Goal: Task Accomplishment & Management: Use online tool/utility

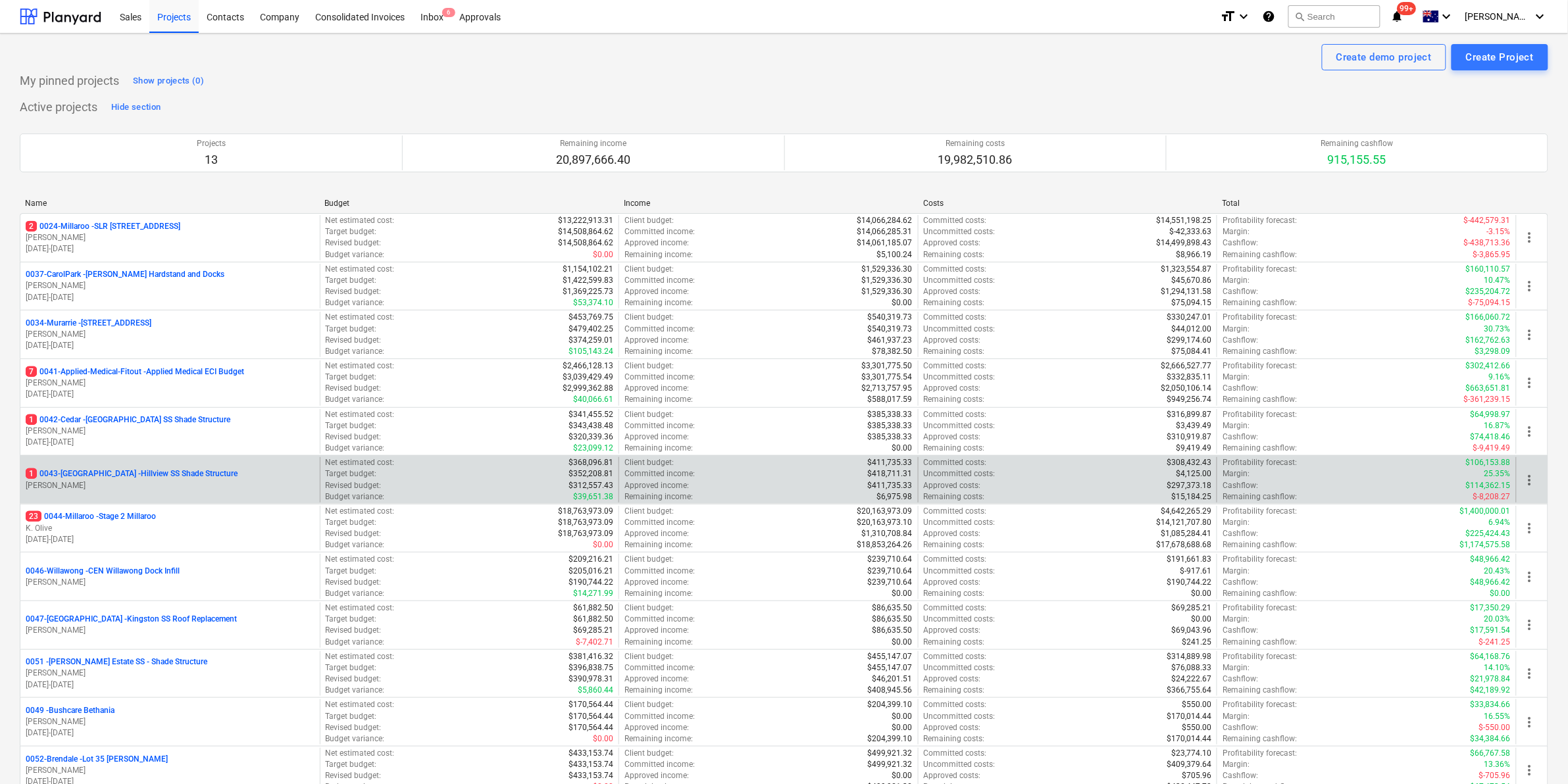
scroll to position [166, 0]
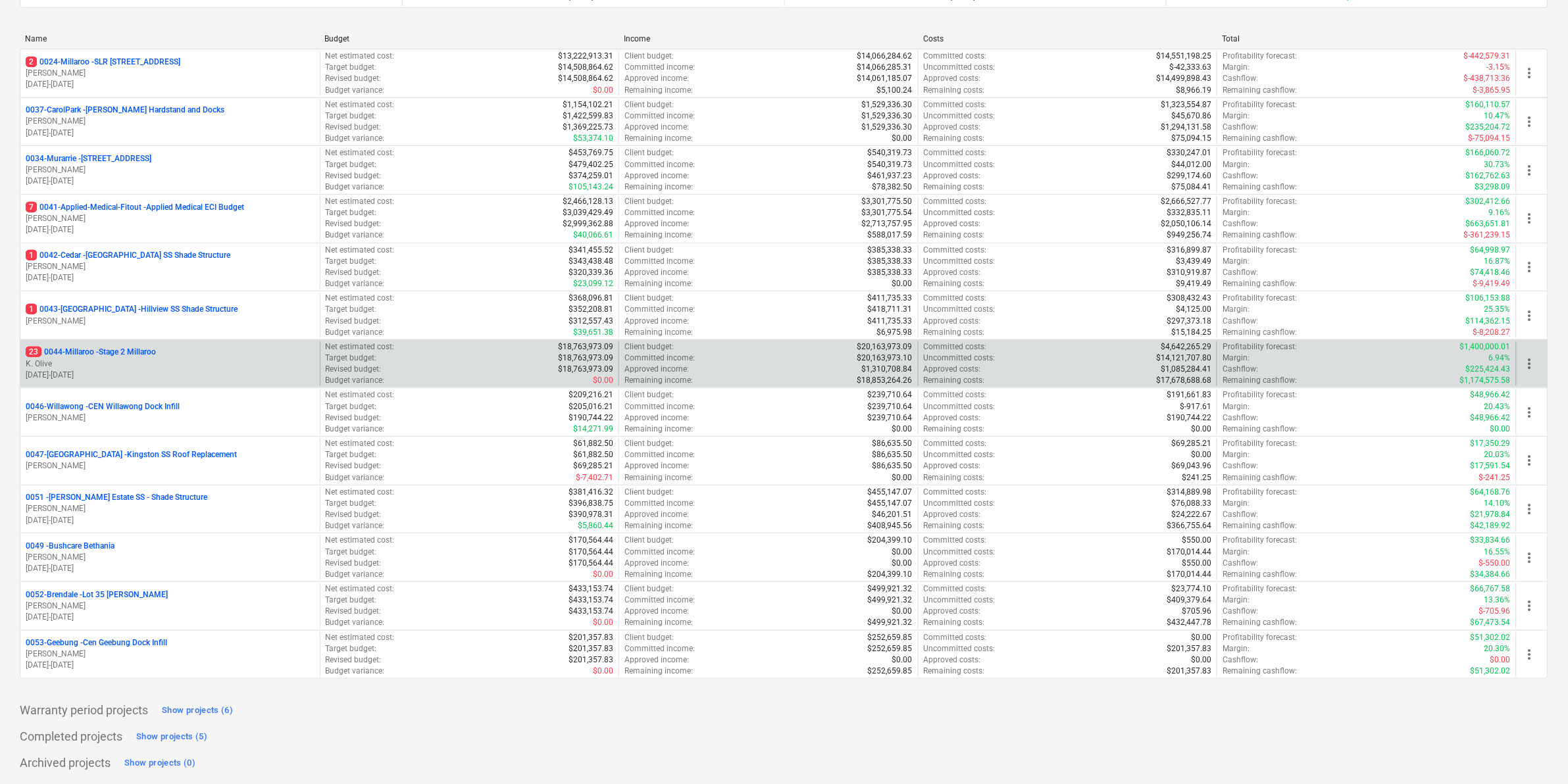
click at [116, 349] on p "23 0044-Millaroo - Stage 2 Millaroo" at bounding box center [90, 352] width 130 height 11
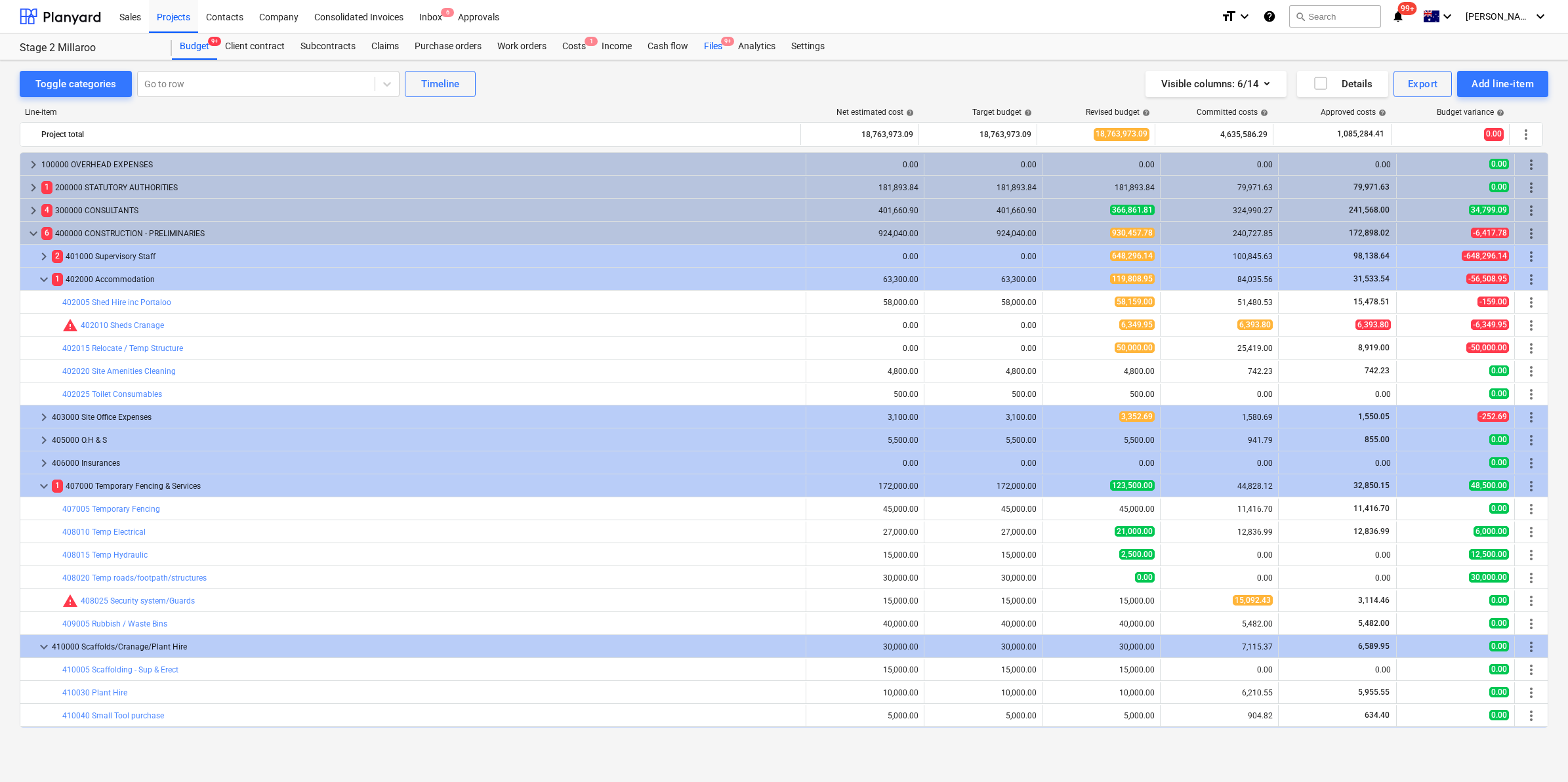
click at [717, 46] on div "Files 9+" at bounding box center [713, 46] width 34 height 26
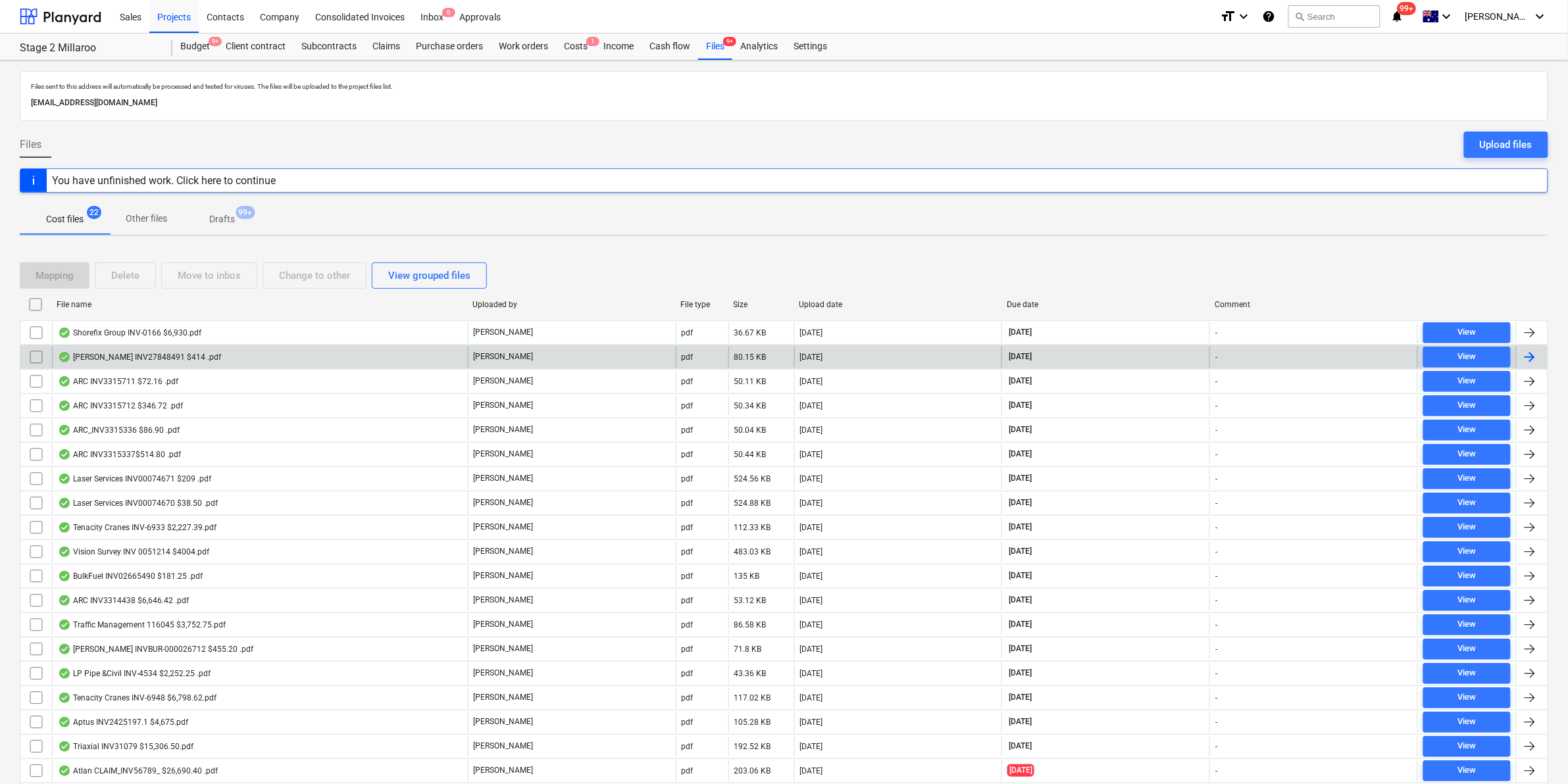
click at [126, 353] on div "[PERSON_NAME] INV27848491 $414 .pdf" at bounding box center [139, 357] width 163 height 10
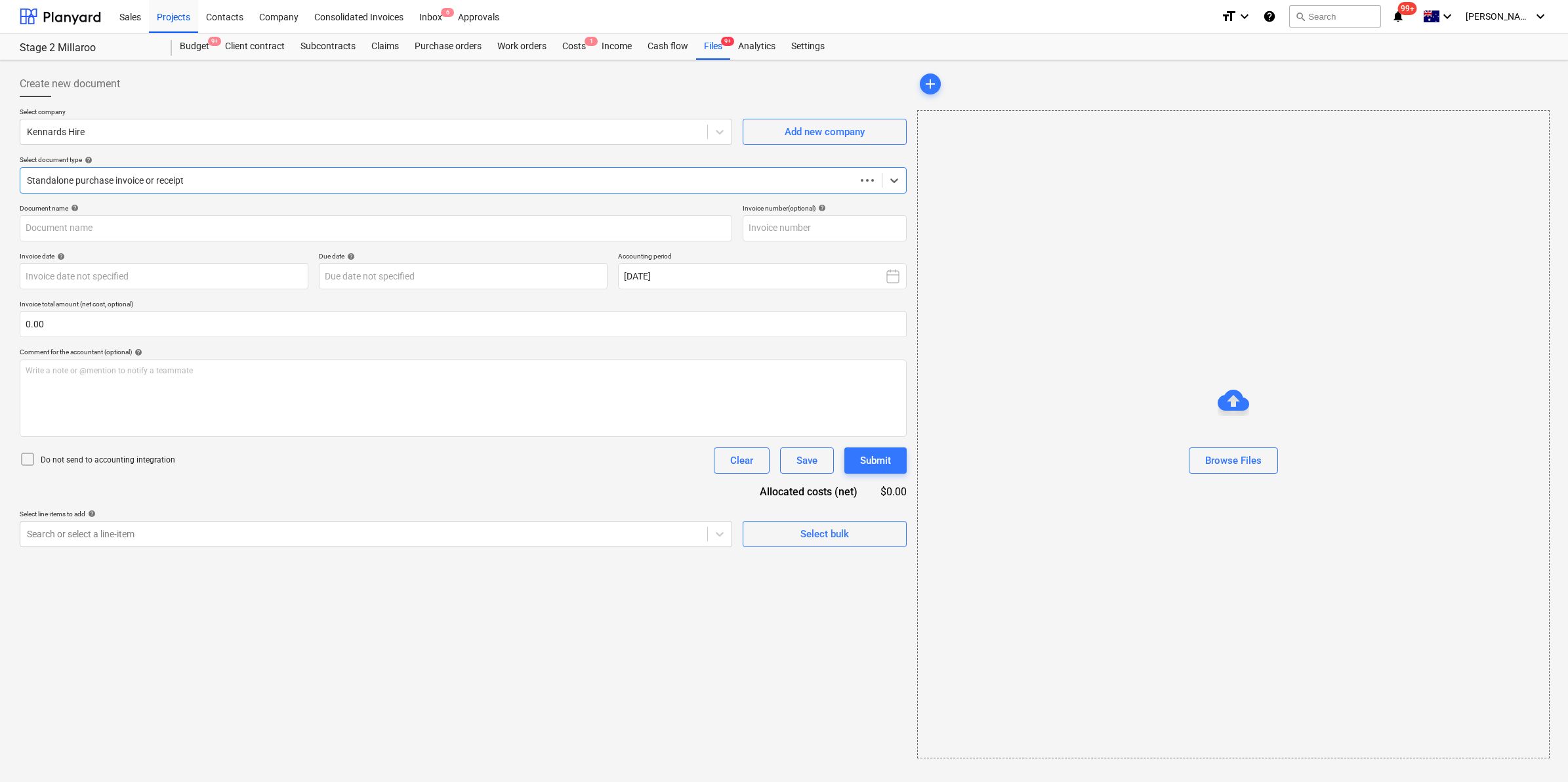
type input "27848491"
type input "[DATE]"
click at [710, 38] on div "Files 9+" at bounding box center [713, 46] width 34 height 26
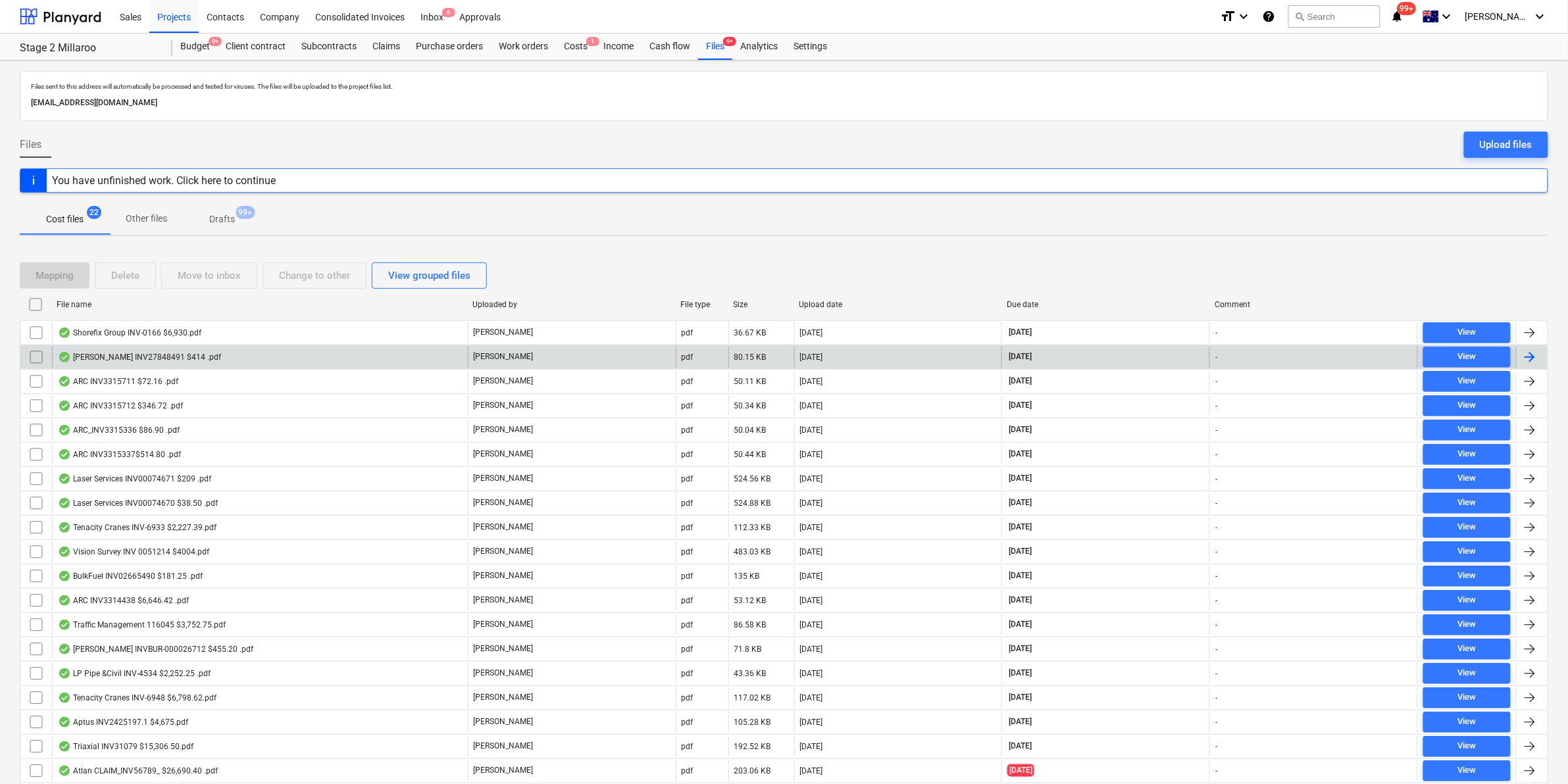
click at [35, 355] on input "checkbox" at bounding box center [36, 357] width 21 height 21
click at [202, 278] on div "Move to inbox" at bounding box center [209, 275] width 63 height 17
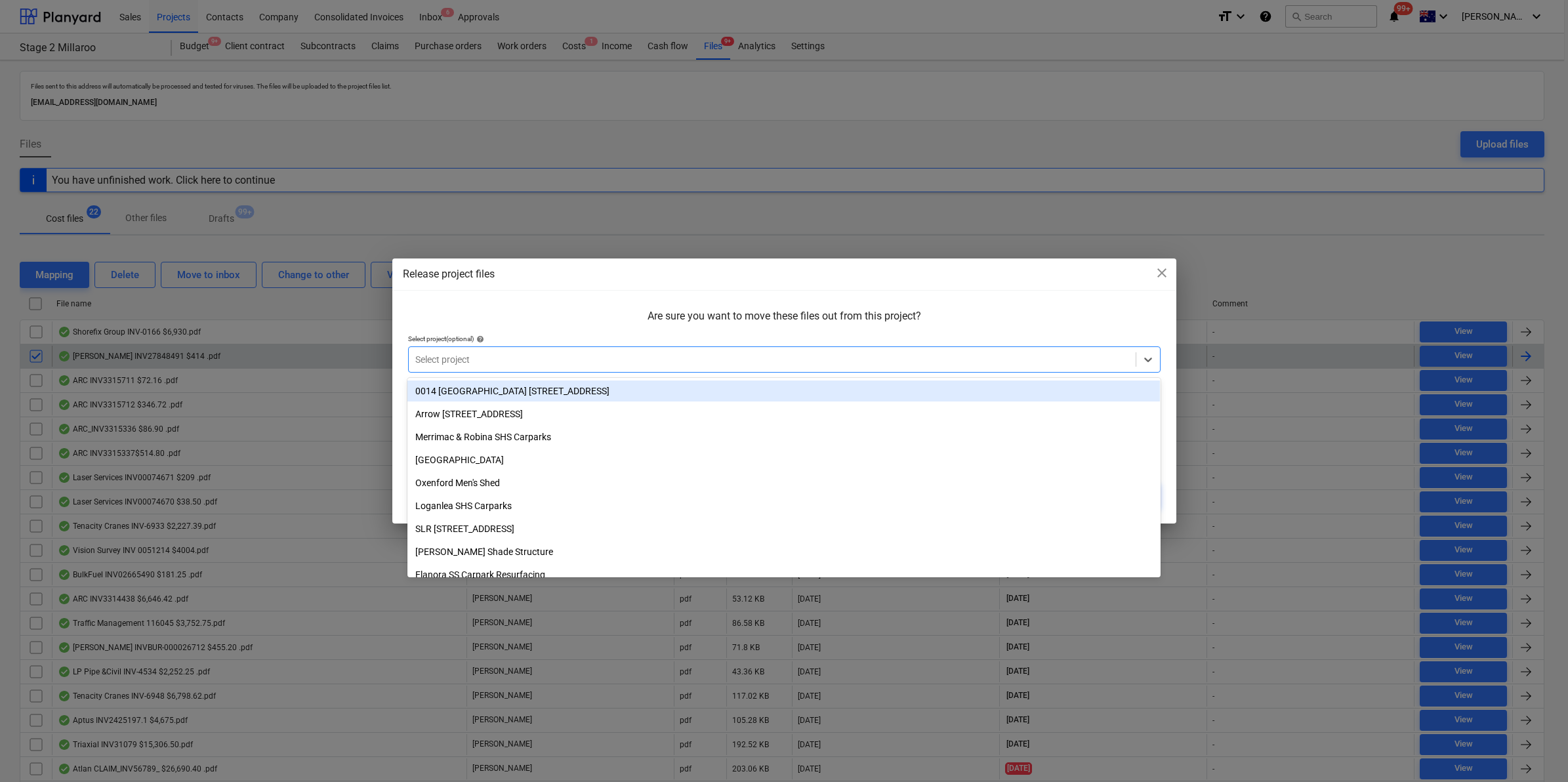
click at [478, 364] on div at bounding box center [772, 360] width 714 height 13
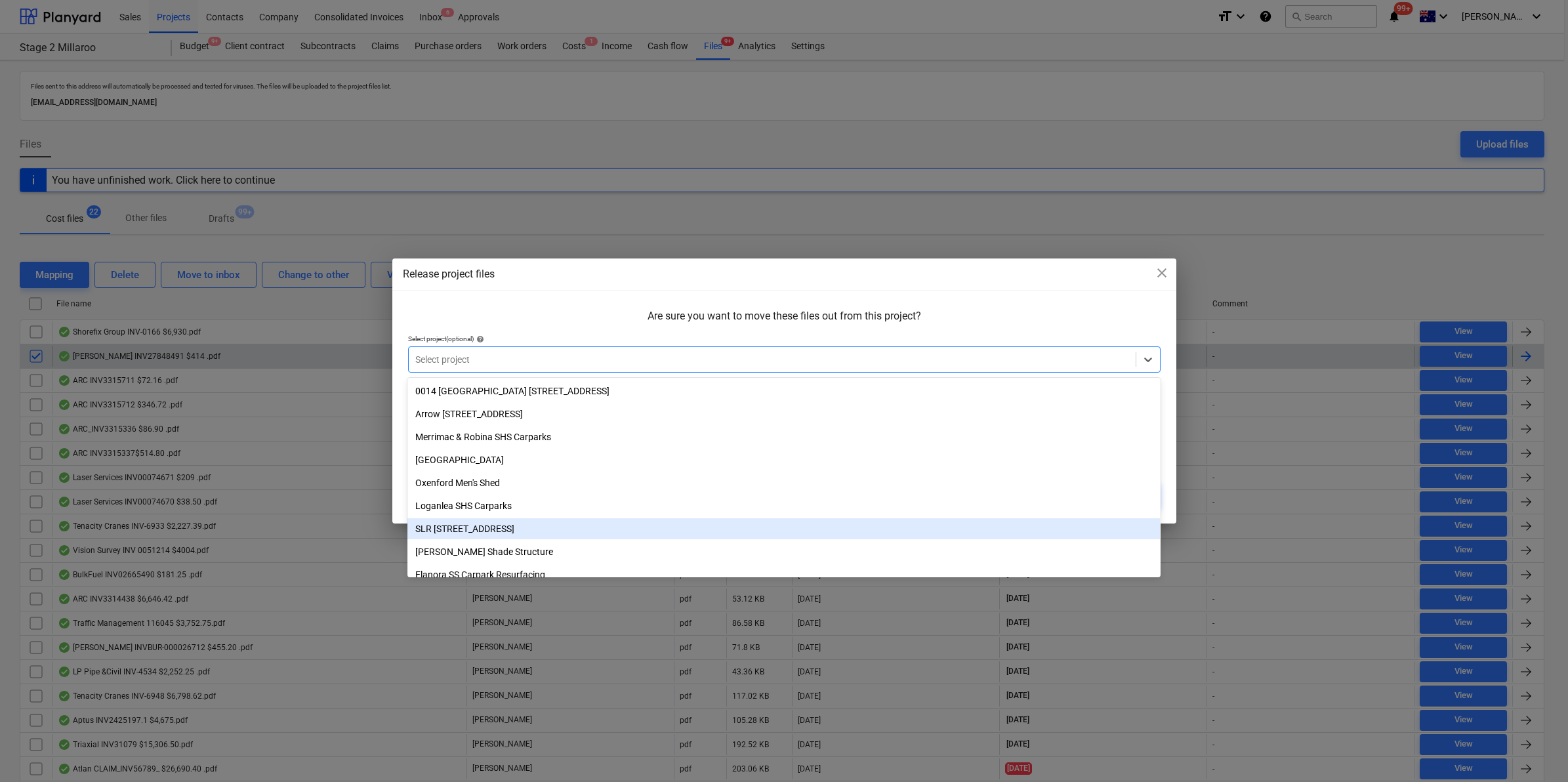
click at [490, 519] on div "SLR [STREET_ADDRESS]" at bounding box center [784, 529] width 753 height 21
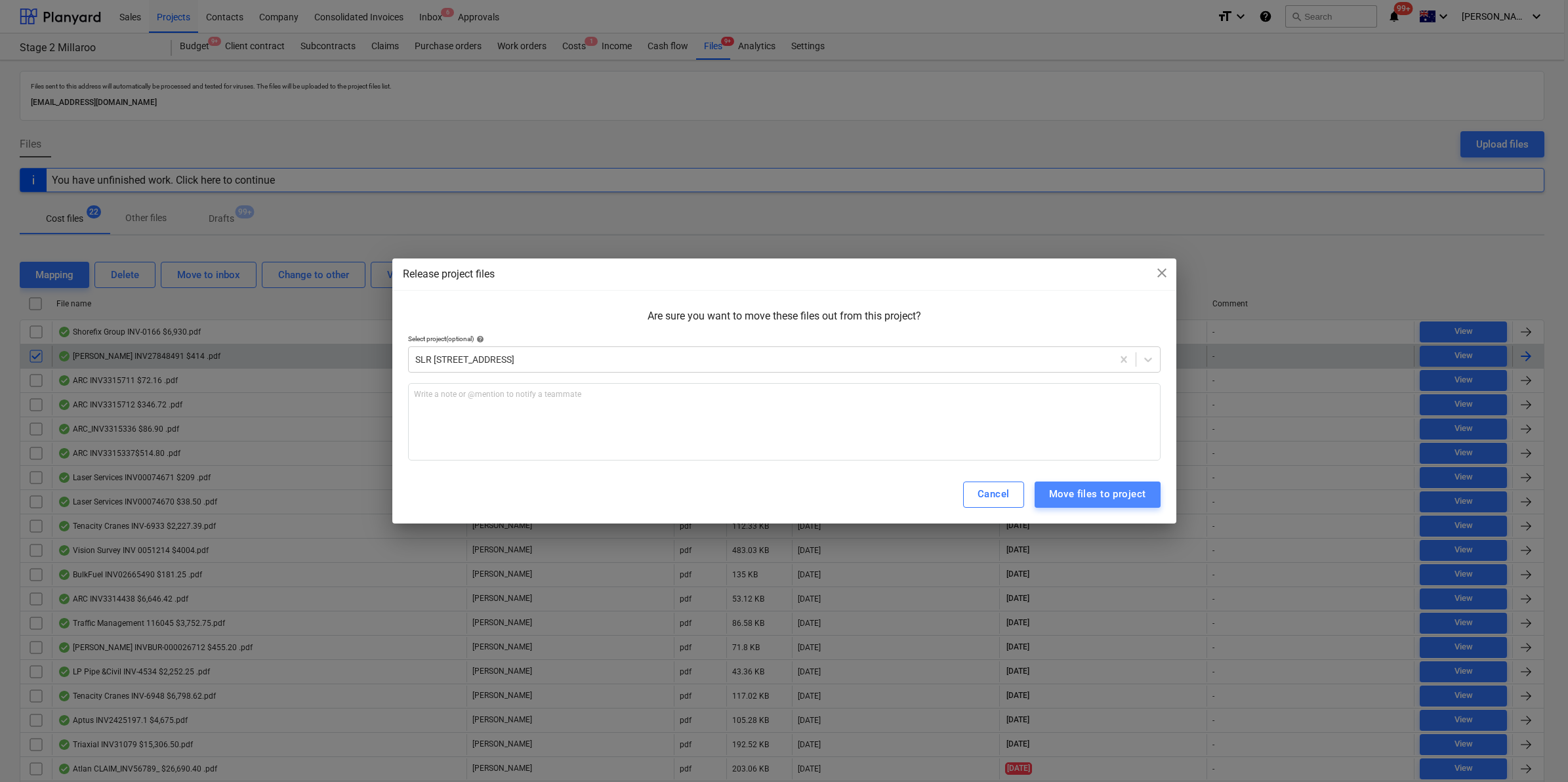
click at [1100, 492] on div "Move files to project" at bounding box center [1097, 494] width 97 height 17
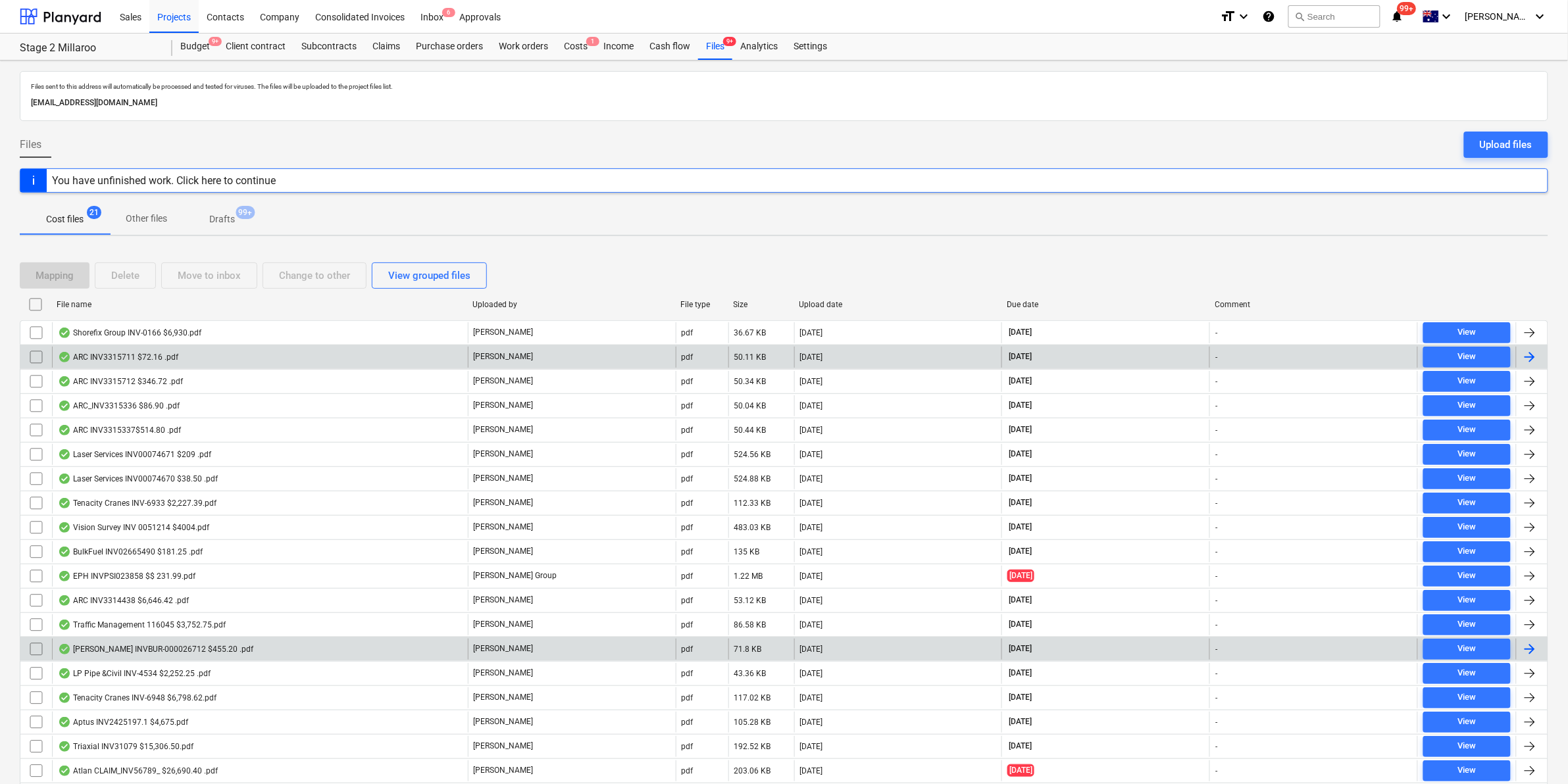
click at [86, 646] on div "[PERSON_NAME] INVBUR-000026712 $455.20 .pdf" at bounding box center [155, 649] width 195 height 10
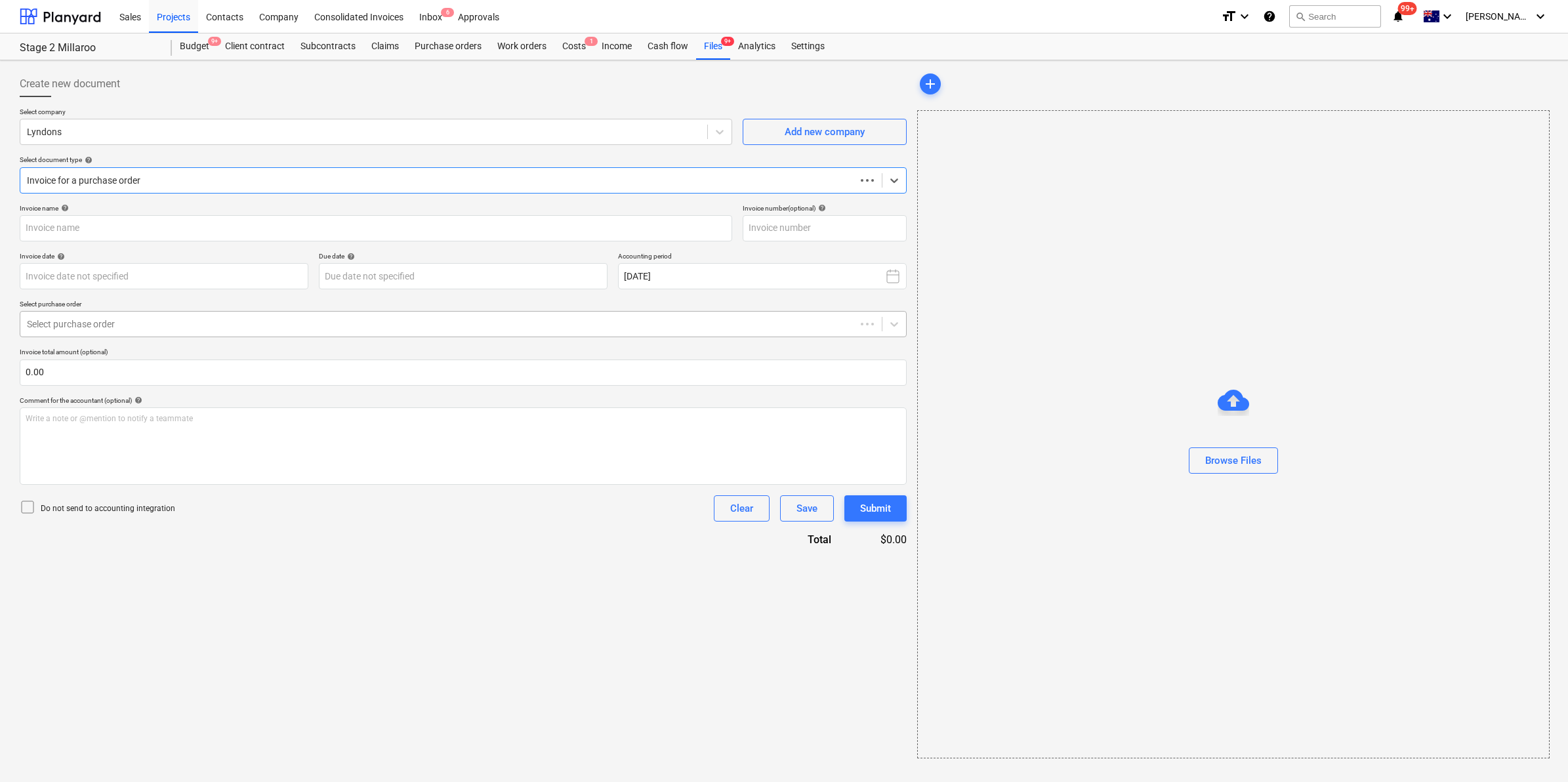
type input "BUR-000026712"
type input "[DATE]"
click at [714, 51] on div "Files 9+" at bounding box center [713, 46] width 34 height 26
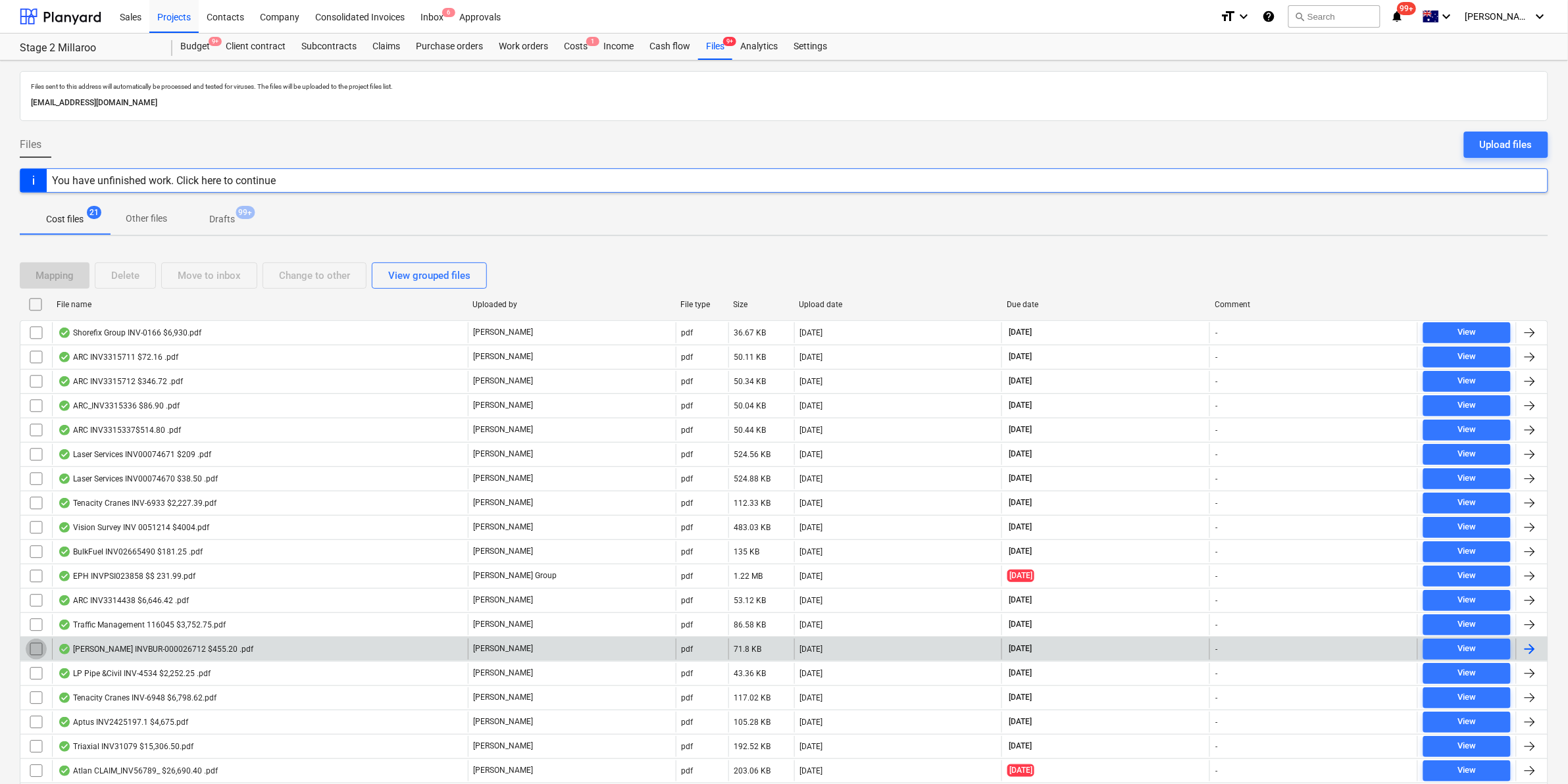
click at [31, 650] on input "checkbox" at bounding box center [36, 649] width 21 height 21
click at [191, 273] on div "Move to inbox" at bounding box center [209, 275] width 63 height 17
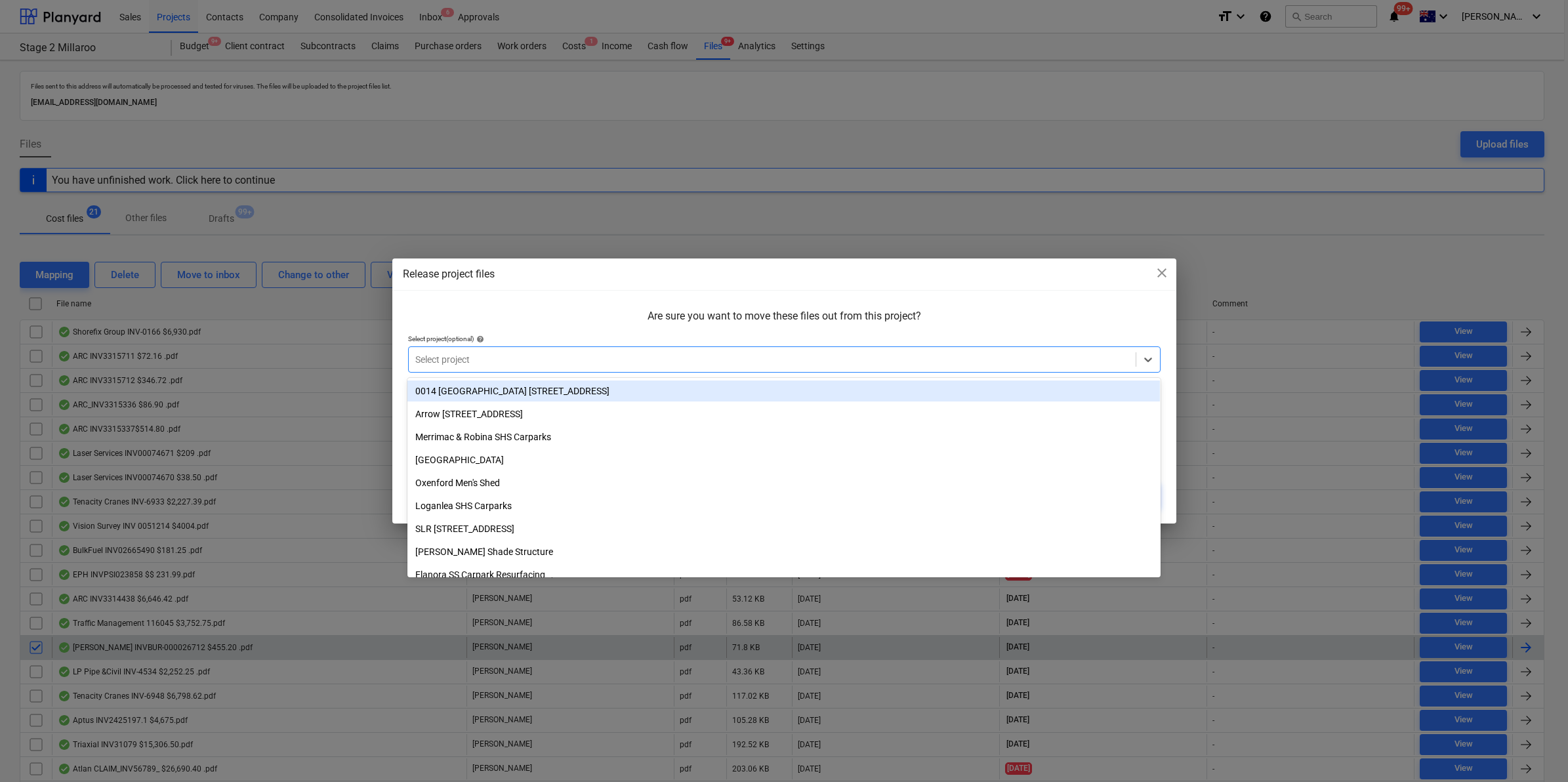
click at [443, 354] on div at bounding box center [772, 360] width 714 height 13
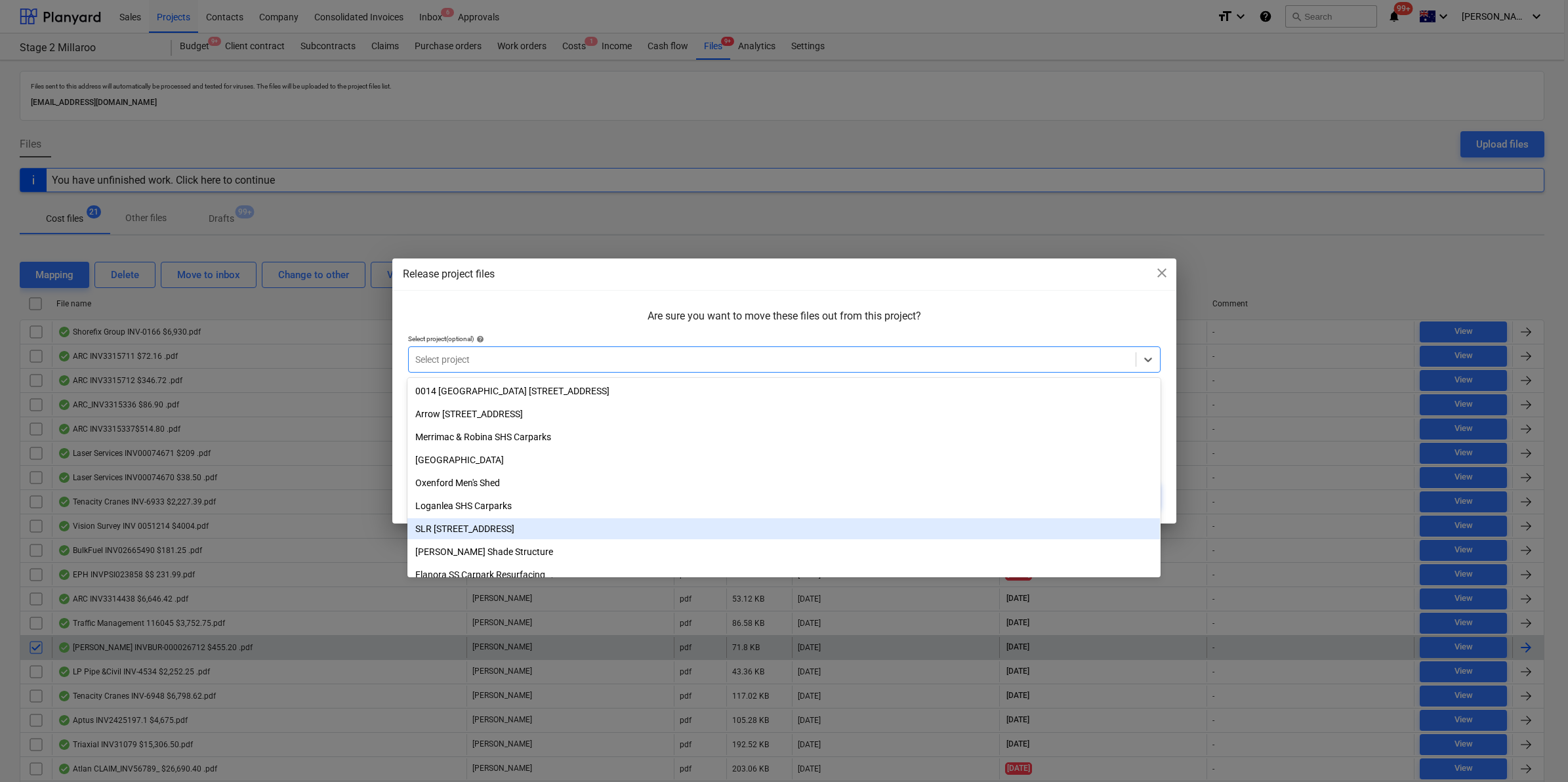
click at [479, 529] on div "SLR [STREET_ADDRESS]" at bounding box center [784, 529] width 753 height 21
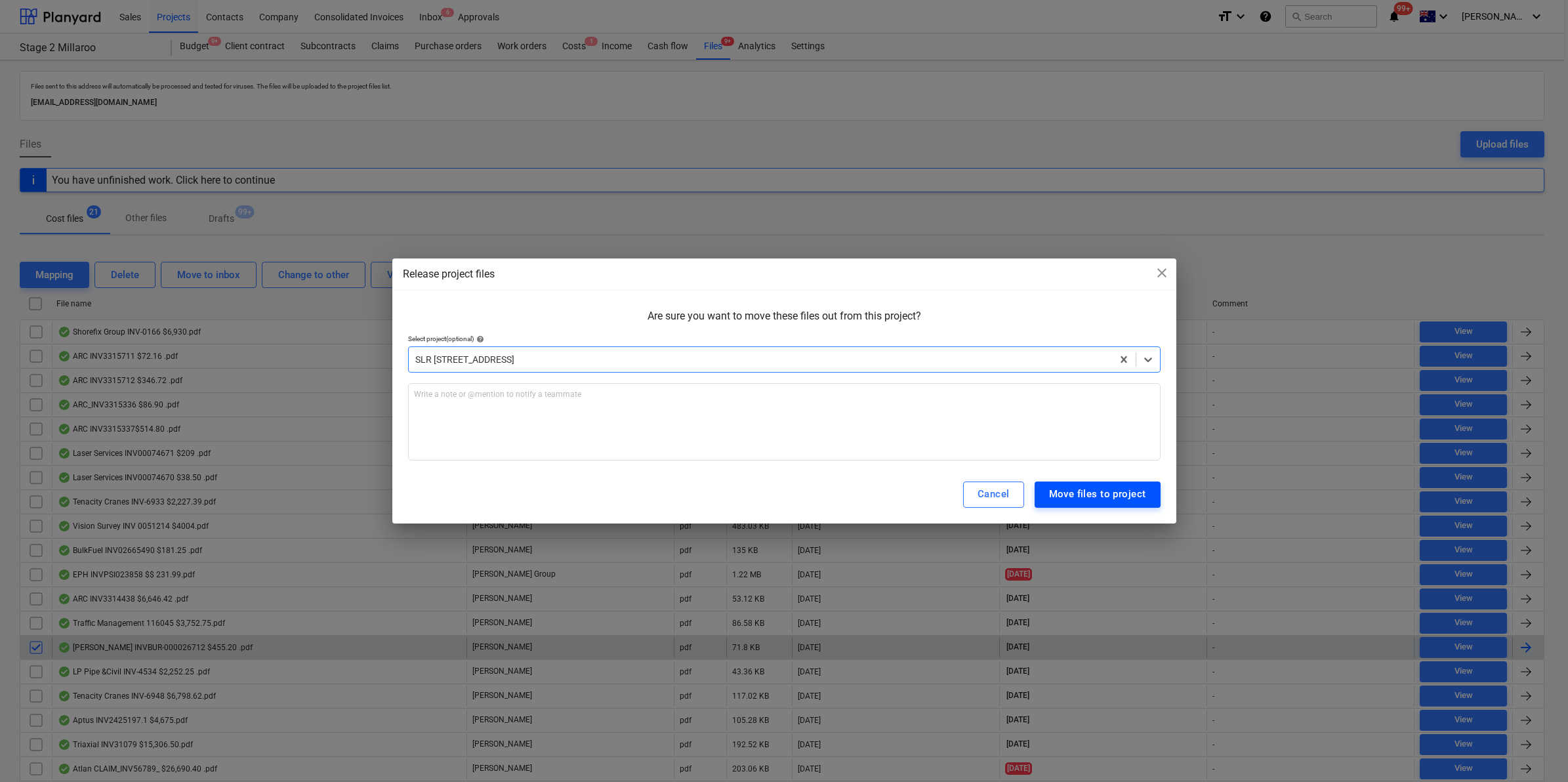
click at [1116, 492] on div "Move files to project" at bounding box center [1097, 494] width 97 height 17
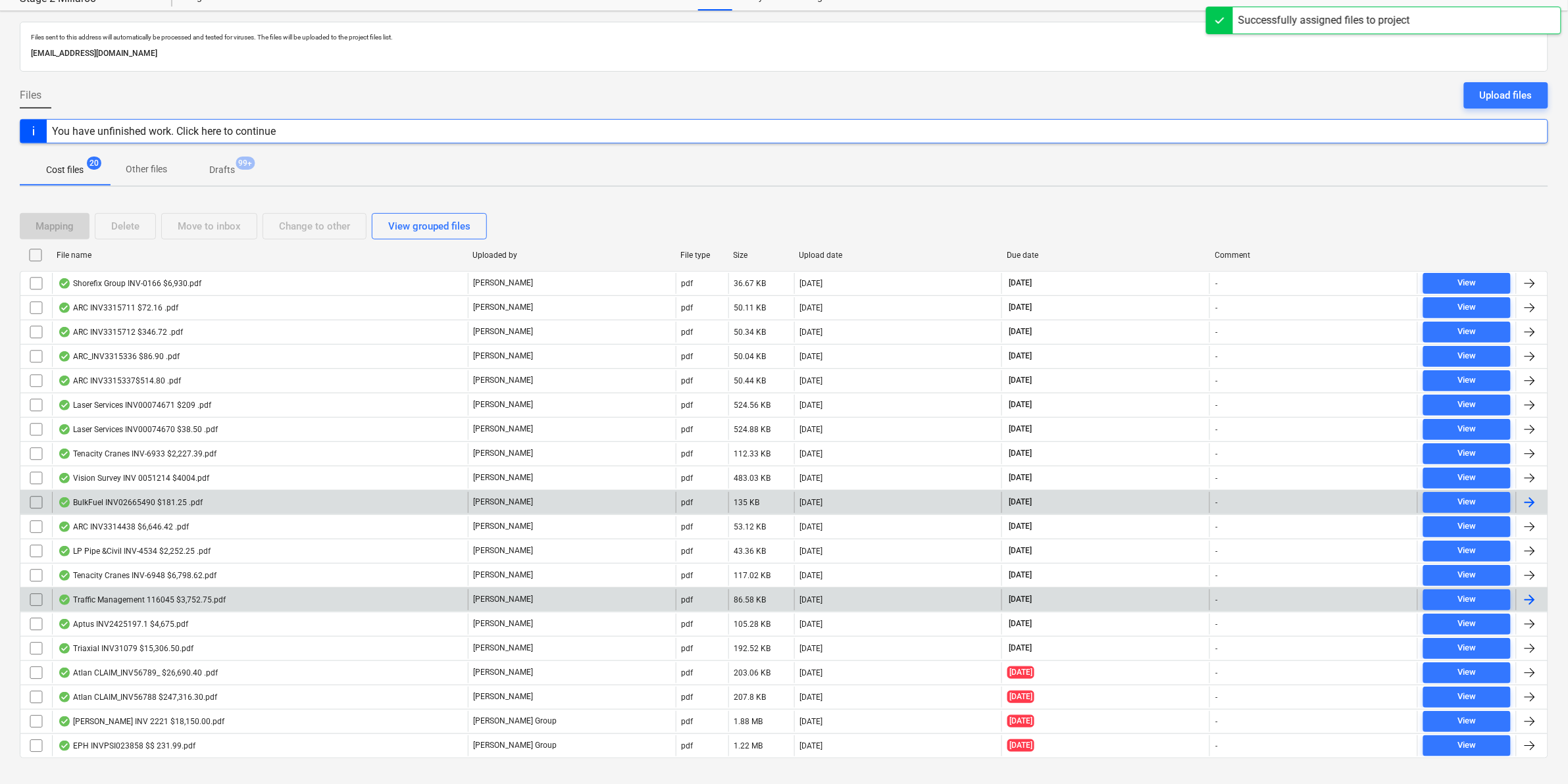
scroll to position [74, 0]
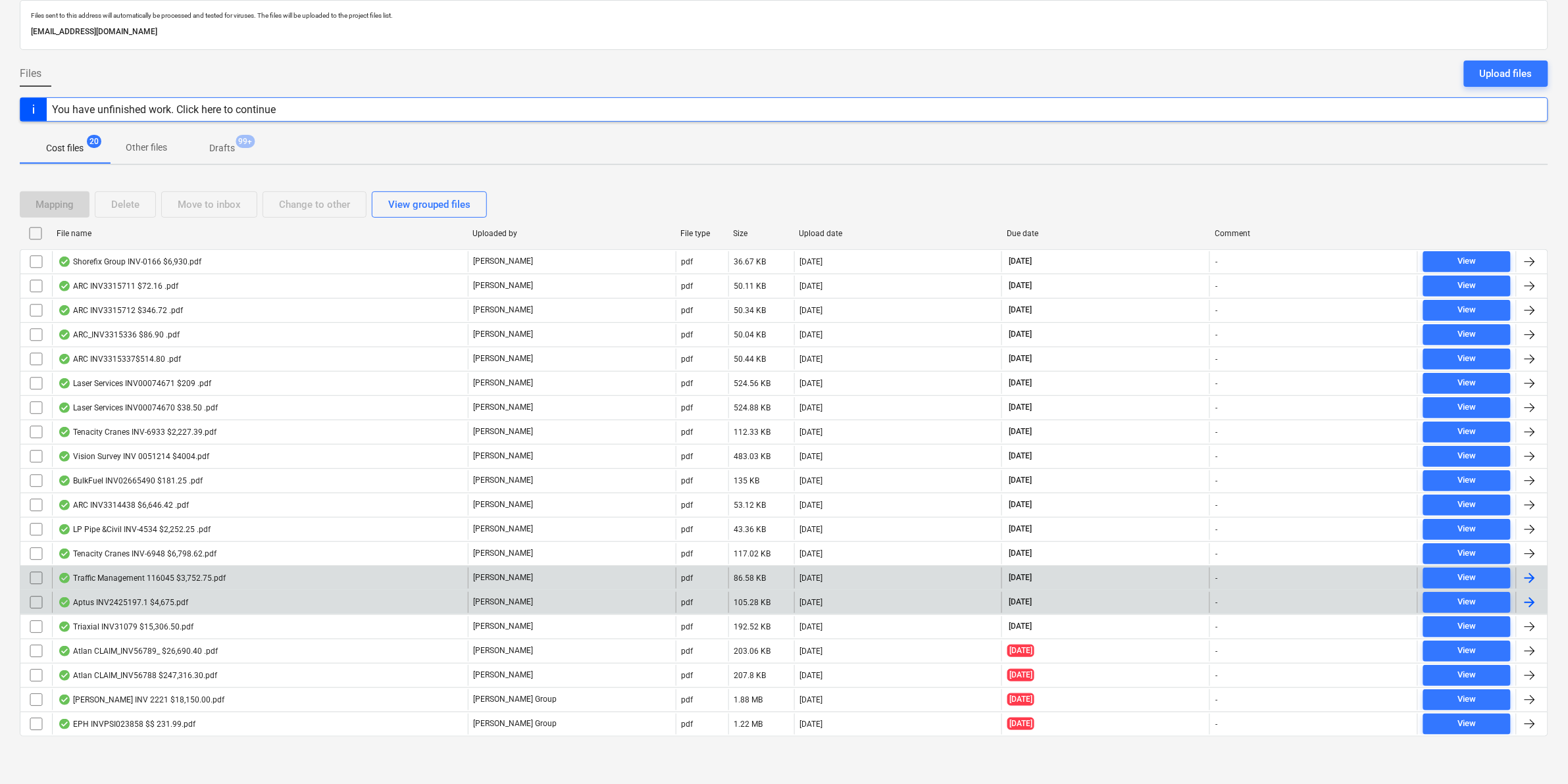
click at [283, 600] on div "Aptus INV2425197.1 $4,675.pdf" at bounding box center [260, 602] width 416 height 21
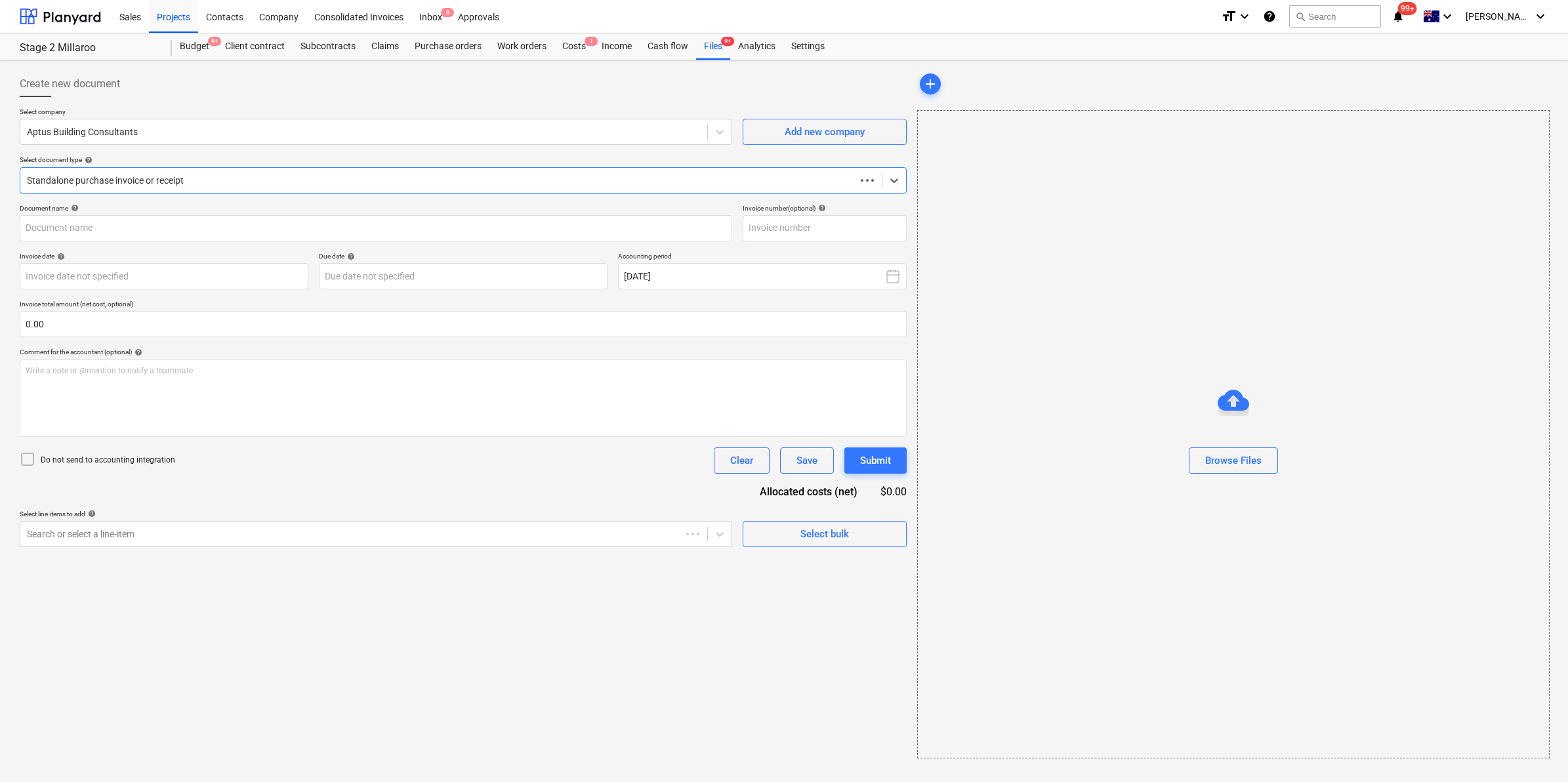
type input "2425197.1"
type input "[DATE]"
click at [704, 41] on div "Files 9+" at bounding box center [713, 46] width 34 height 26
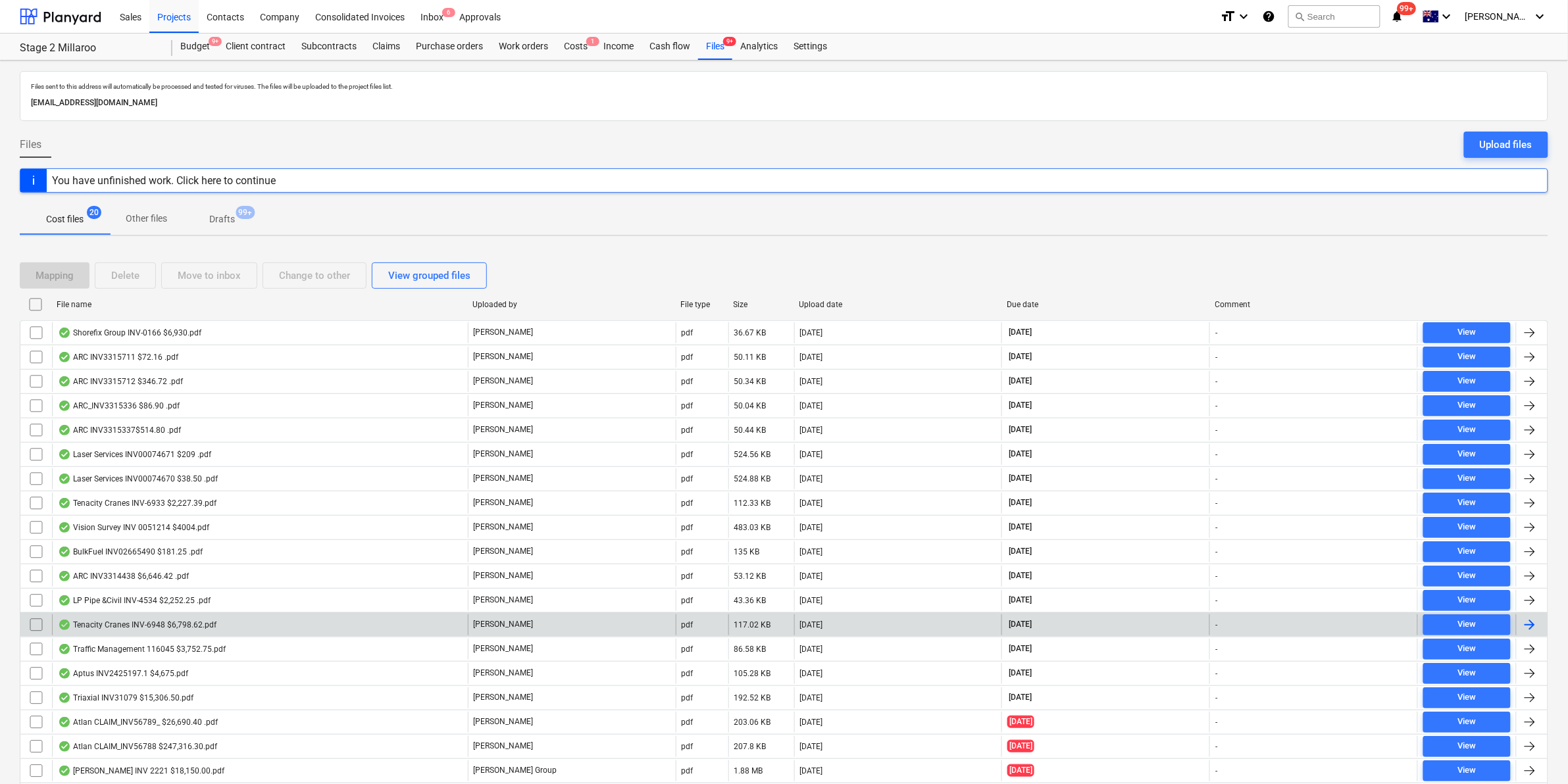
click at [114, 627] on div "Tenacity Cranes INV-6948 $6,798.62.pdf" at bounding box center [137, 625] width 159 height 10
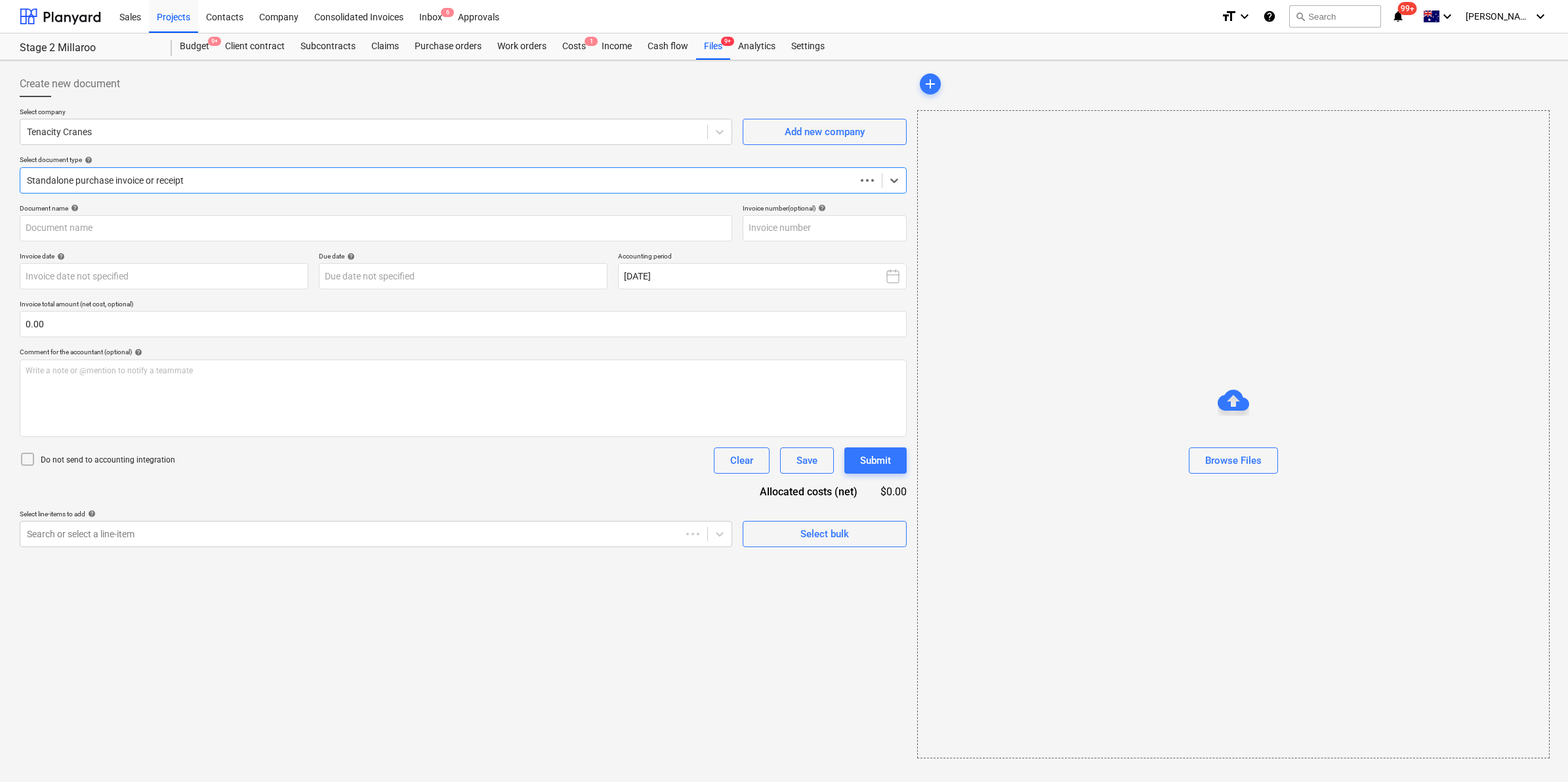
type input "INV-6948"
type input "[DATE]"
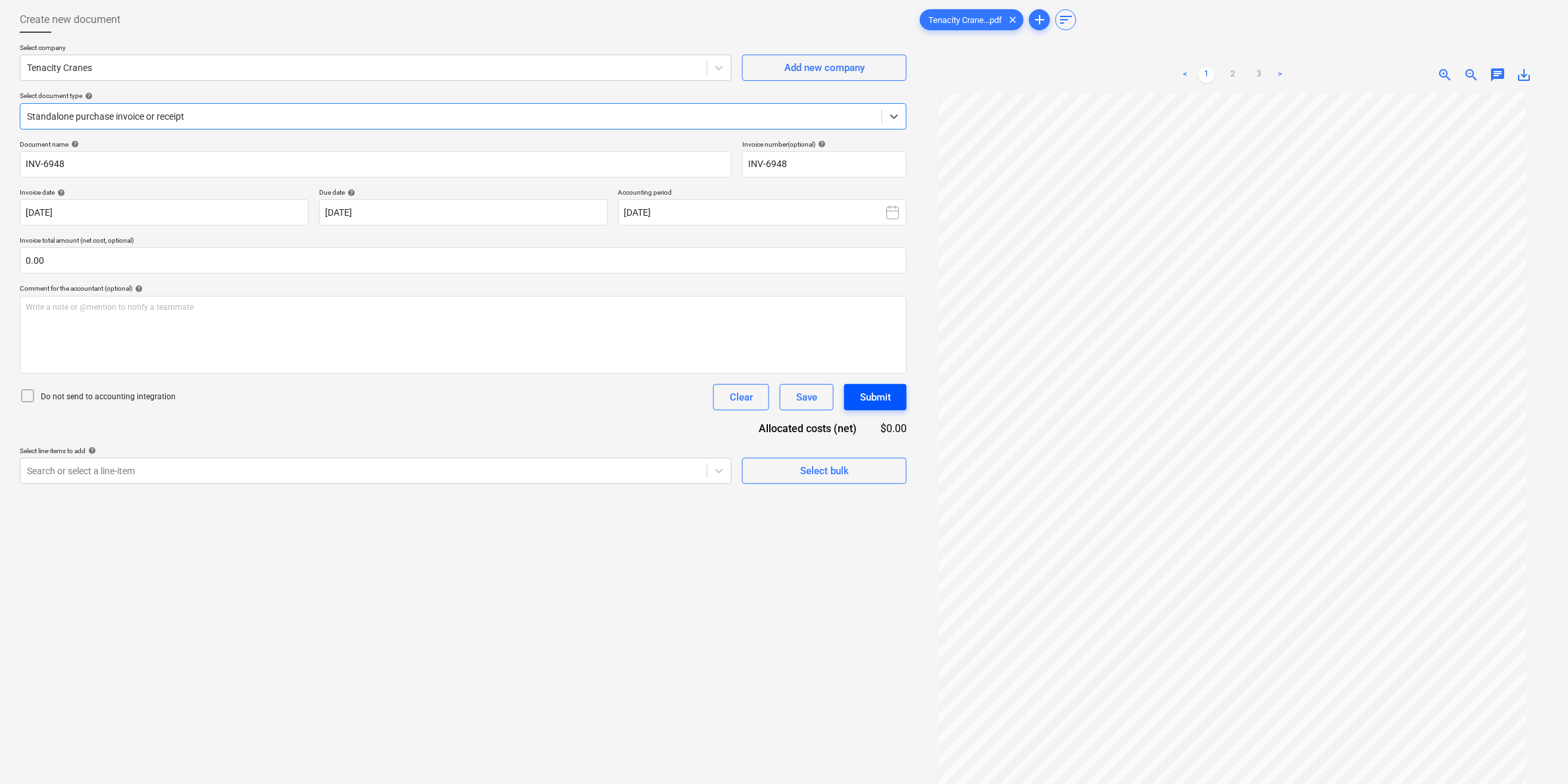
scroll to position [132, 0]
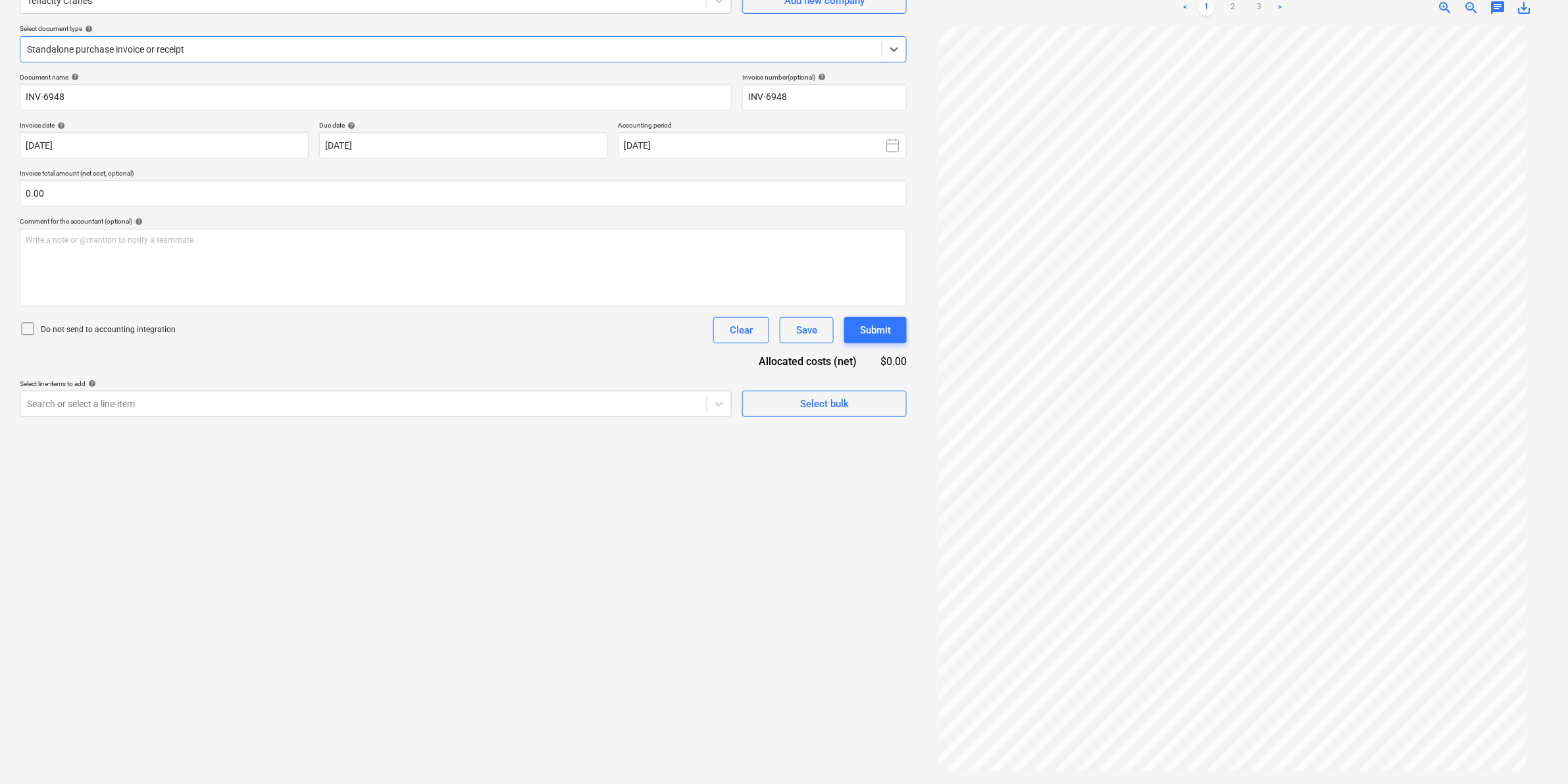
click at [139, 56] on div at bounding box center [451, 49] width 849 height 13
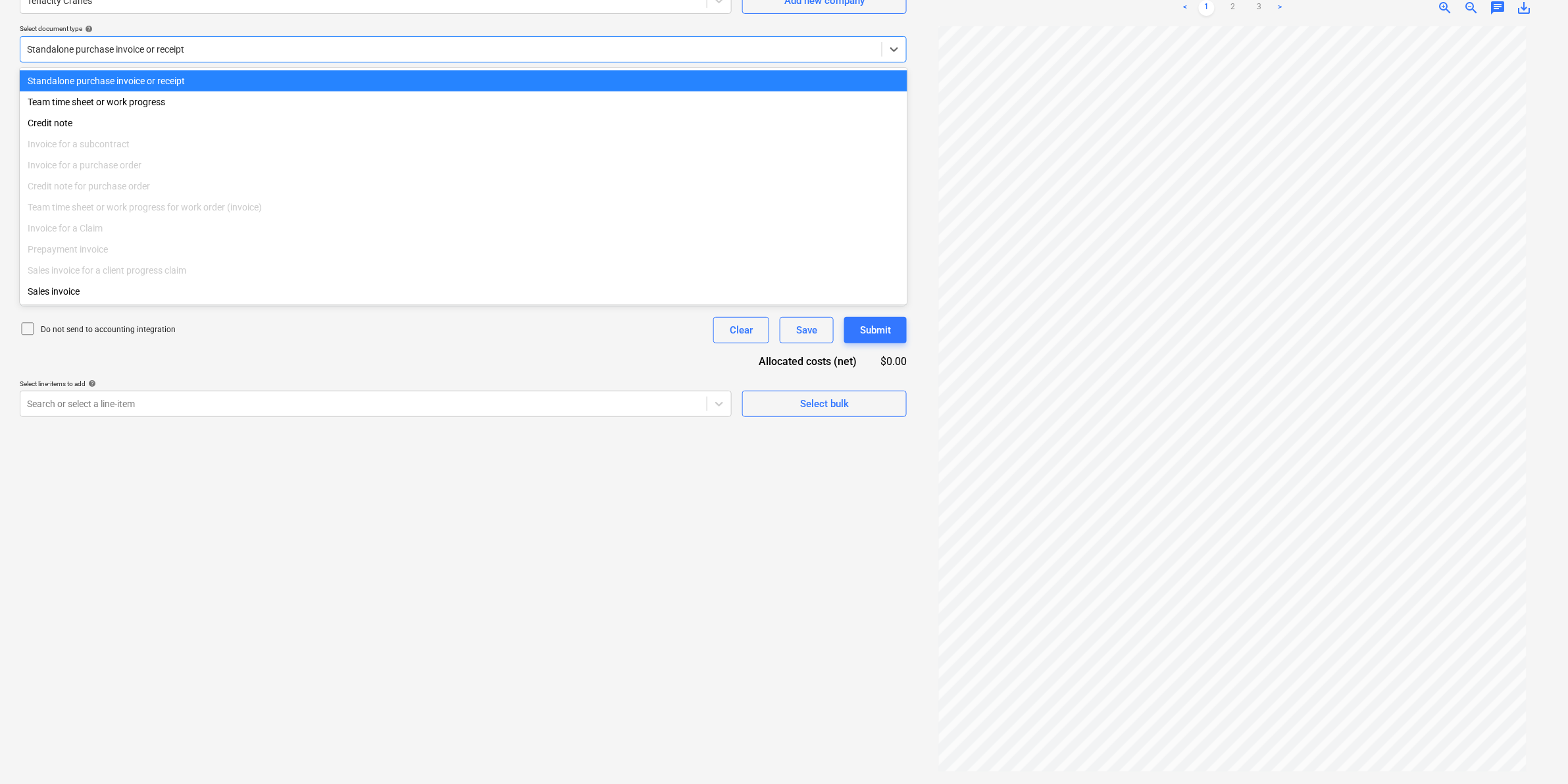
click at [125, 74] on div "Standalone purchase invoice or receipt" at bounding box center [463, 81] width 888 height 21
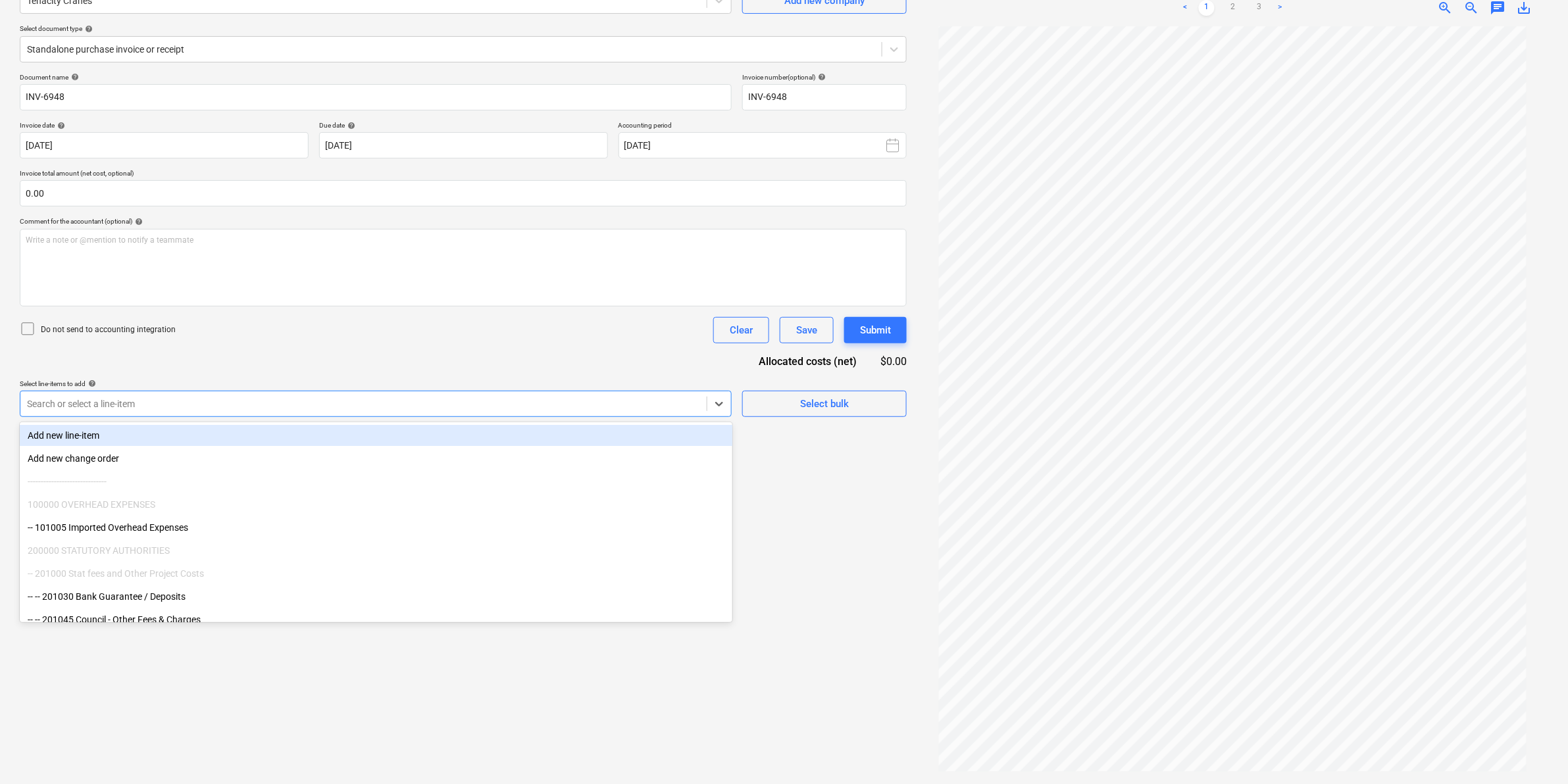
click at [162, 409] on div at bounding box center [363, 404] width 673 height 13
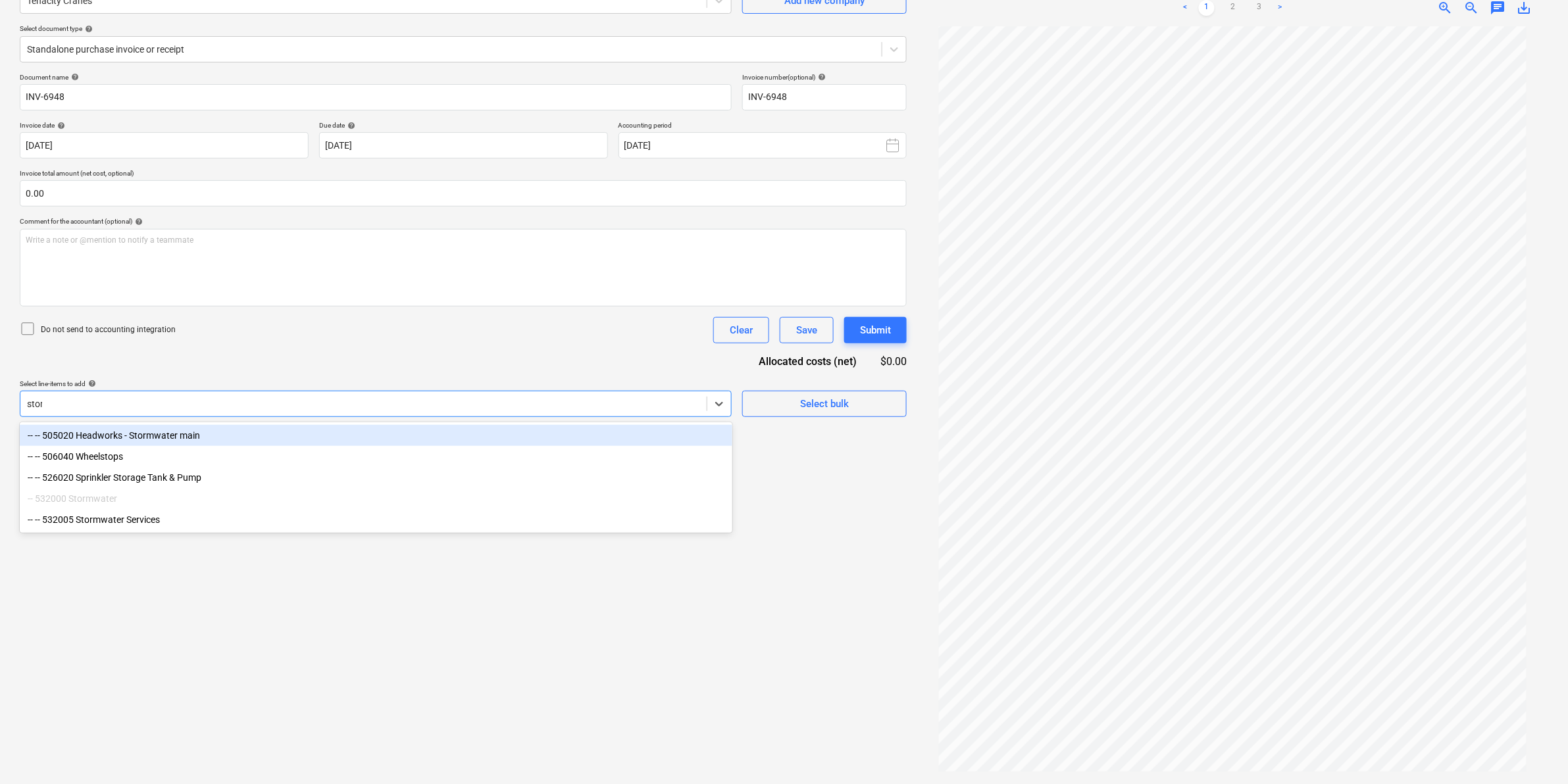
type input "storm"
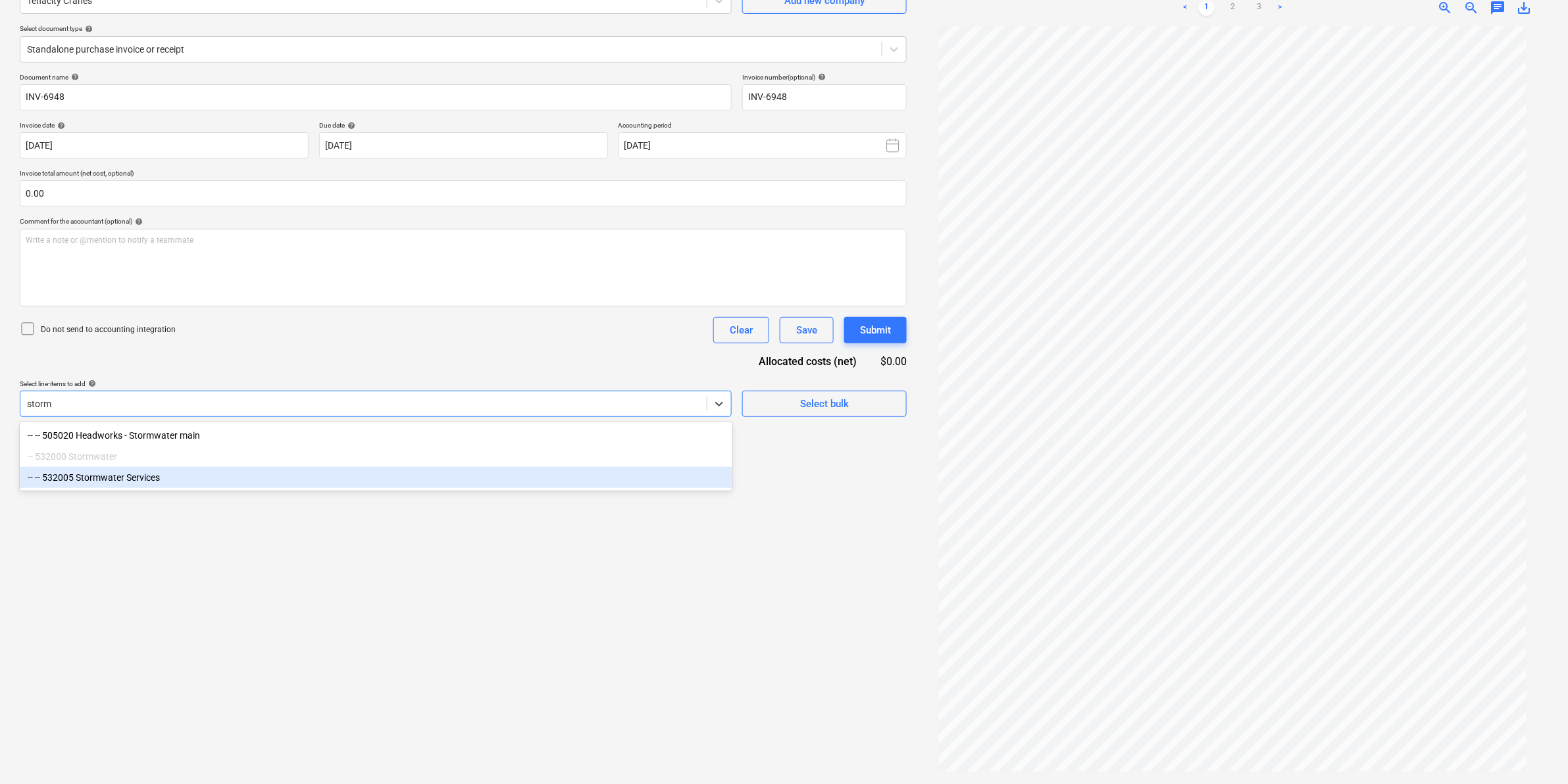
click at [165, 484] on div "-- -- 532005 Stormwater Services" at bounding box center [375, 478] width 713 height 21
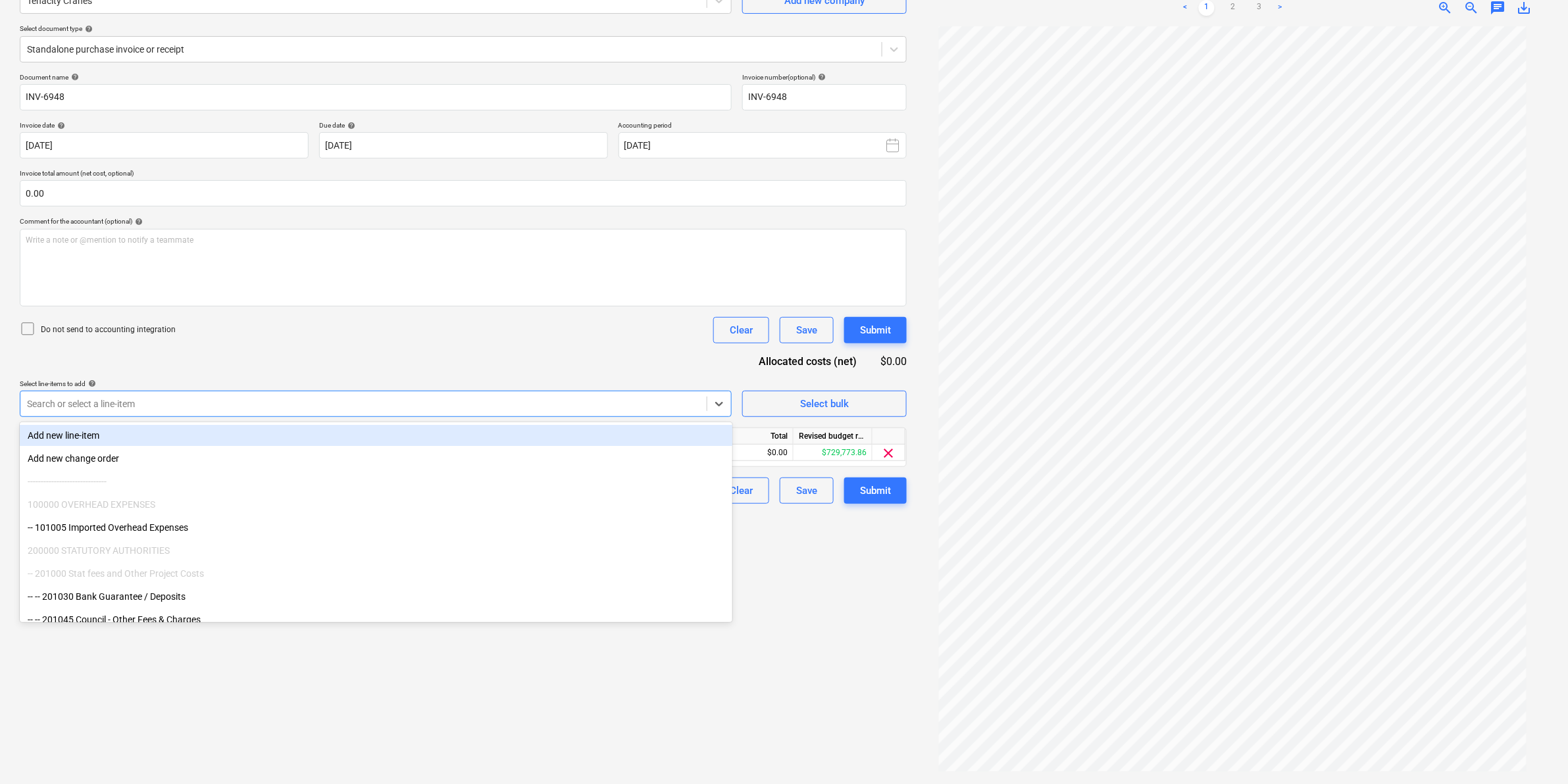
click at [248, 312] on div "Document name help INV-6948 Invoice number (optional) help INV-6948 Invoice dat…" at bounding box center [463, 288] width 887 height 431
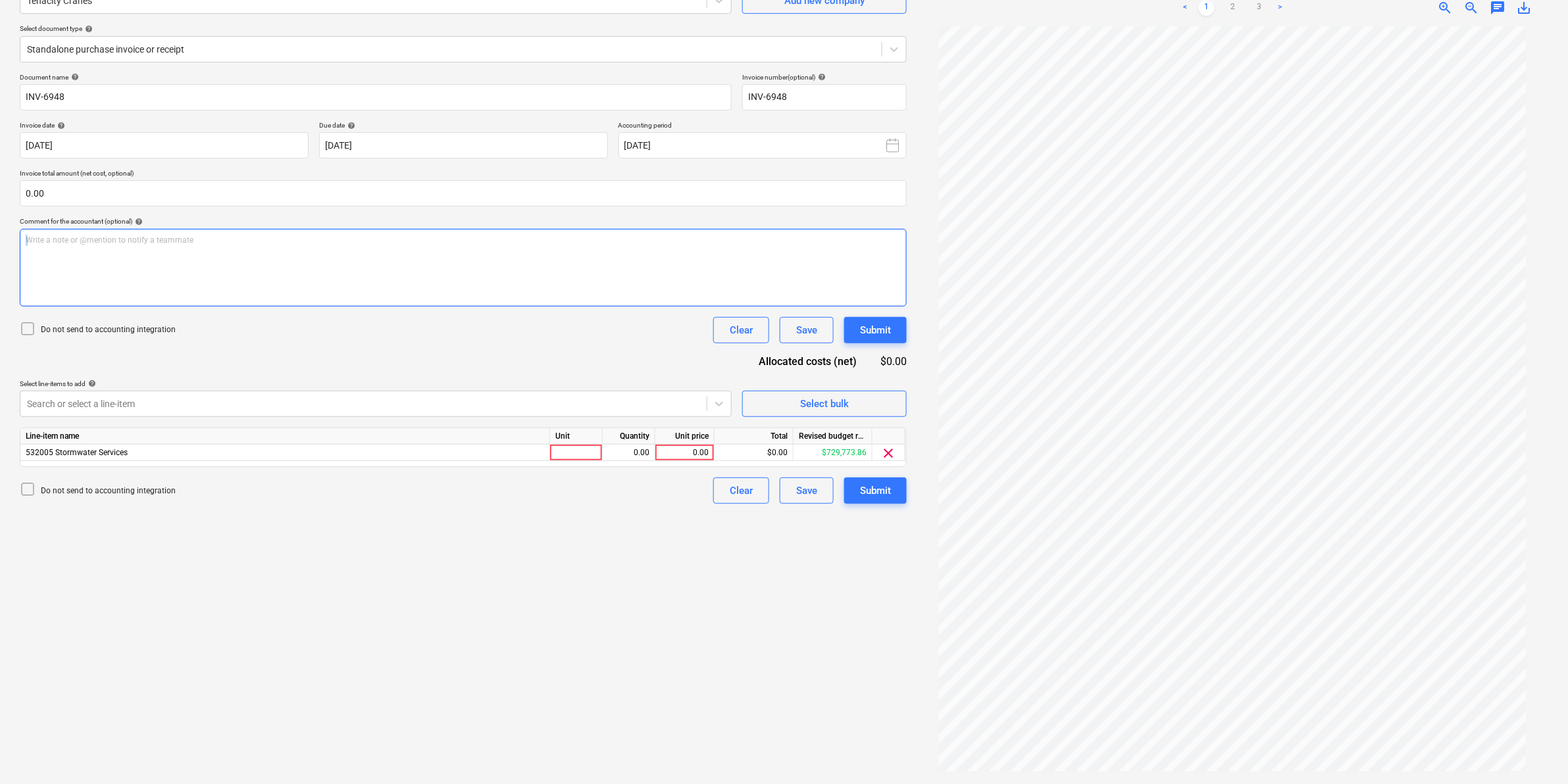
click at [153, 241] on p "Write a note or @mention to notify a teammate [PERSON_NAME]" at bounding box center [463, 240] width 876 height 11
click at [149, 241] on p "Write a note or @mention to notify a teammate [PERSON_NAME]" at bounding box center [463, 240] width 876 height 11
click at [574, 458] on div at bounding box center [577, 453] width 52 height 16
type input "item"
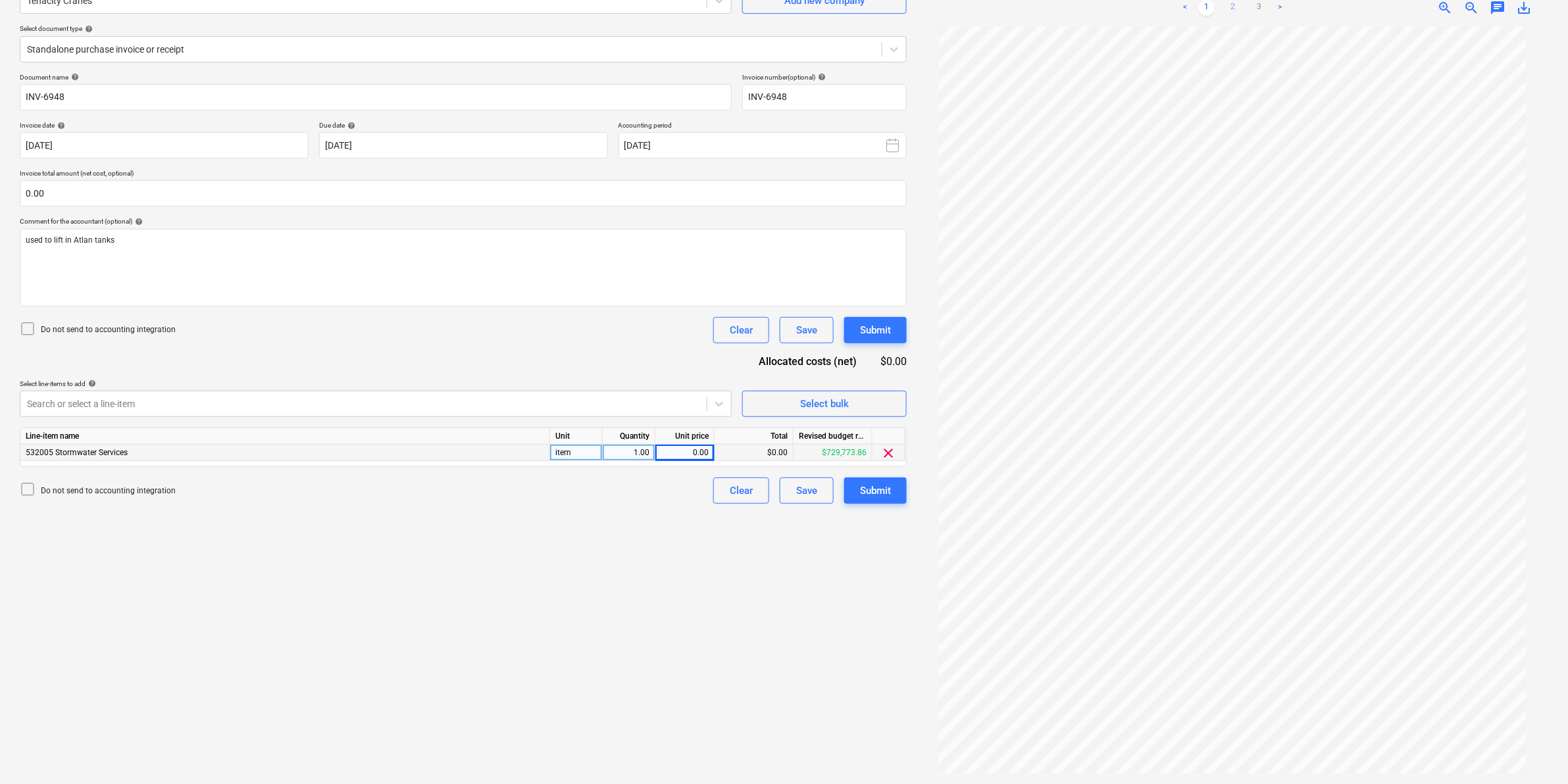
click at [1232, 4] on link "2" at bounding box center [1233, 7] width 16 height 16
click at [1208, 2] on link "1" at bounding box center [1207, 7] width 16 height 16
click at [1231, 7] on link "2" at bounding box center [1233, 7] width 16 height 16
click at [1255, 4] on link "3" at bounding box center [1259, 7] width 16 height 16
click at [1234, 7] on link "2" at bounding box center [1233, 7] width 16 height 16
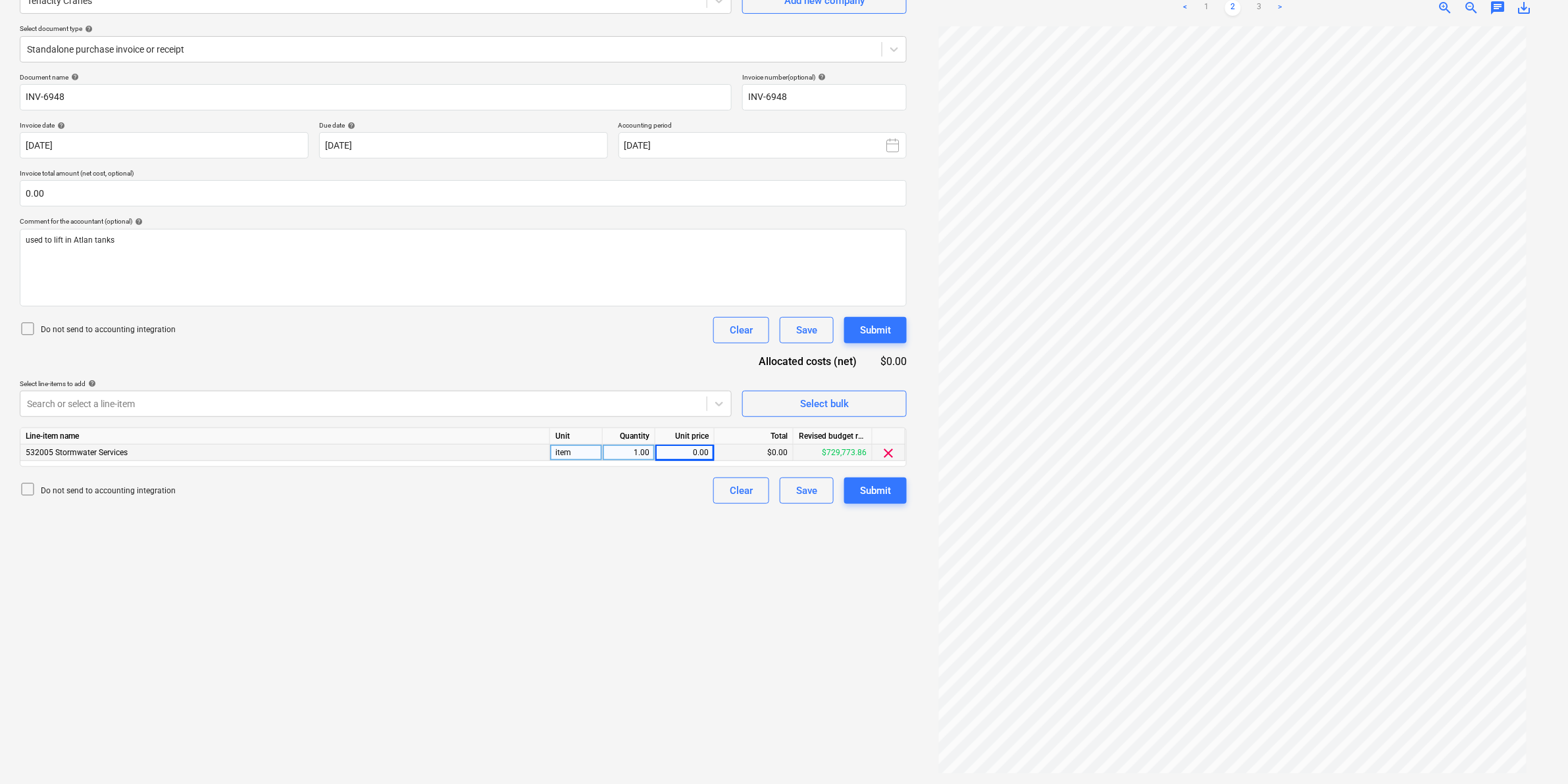
click at [689, 448] on div "0.00" at bounding box center [685, 453] width 48 height 16
type input "6180.55"
click at [531, 581] on div "Create new document Select company Tenacity Cranes Add new company Select docum…" at bounding box center [463, 356] width 898 height 845
